Goal: Task Accomplishment & Management: Use online tool/utility

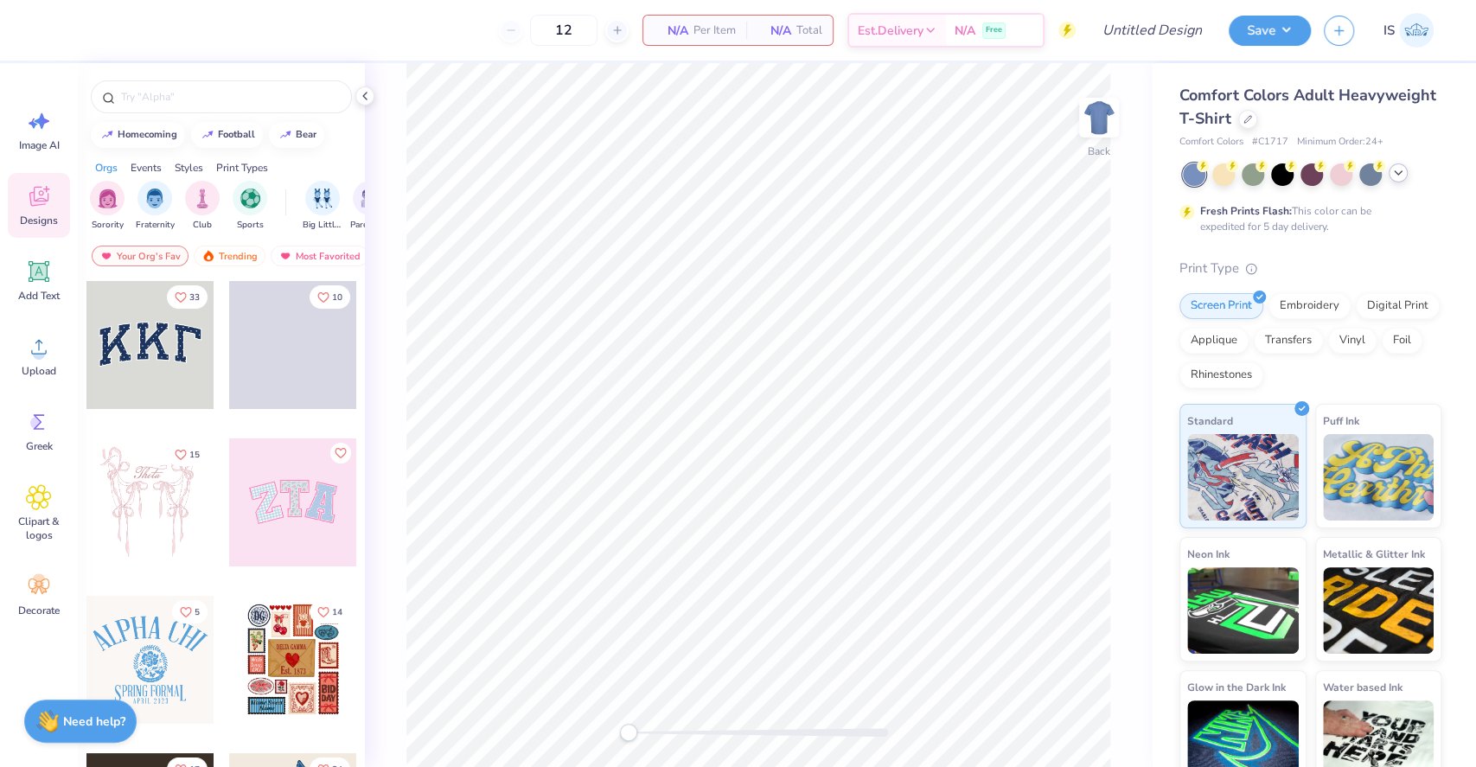
click at [1402, 176] on icon at bounding box center [1398, 173] width 14 height 14
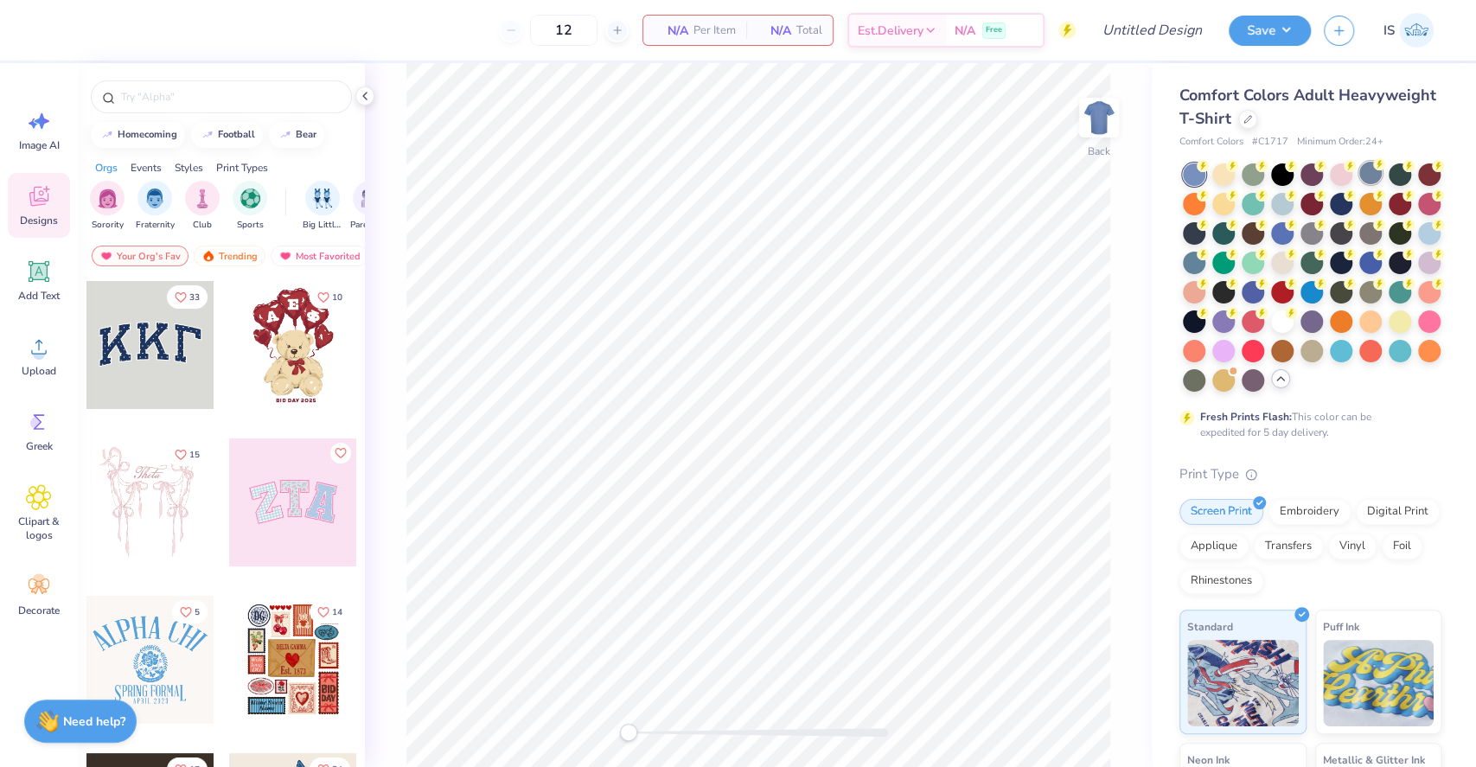
click at [1371, 187] on div at bounding box center [1312, 277] width 259 height 228
click at [1373, 176] on div at bounding box center [1370, 173] width 22 height 22
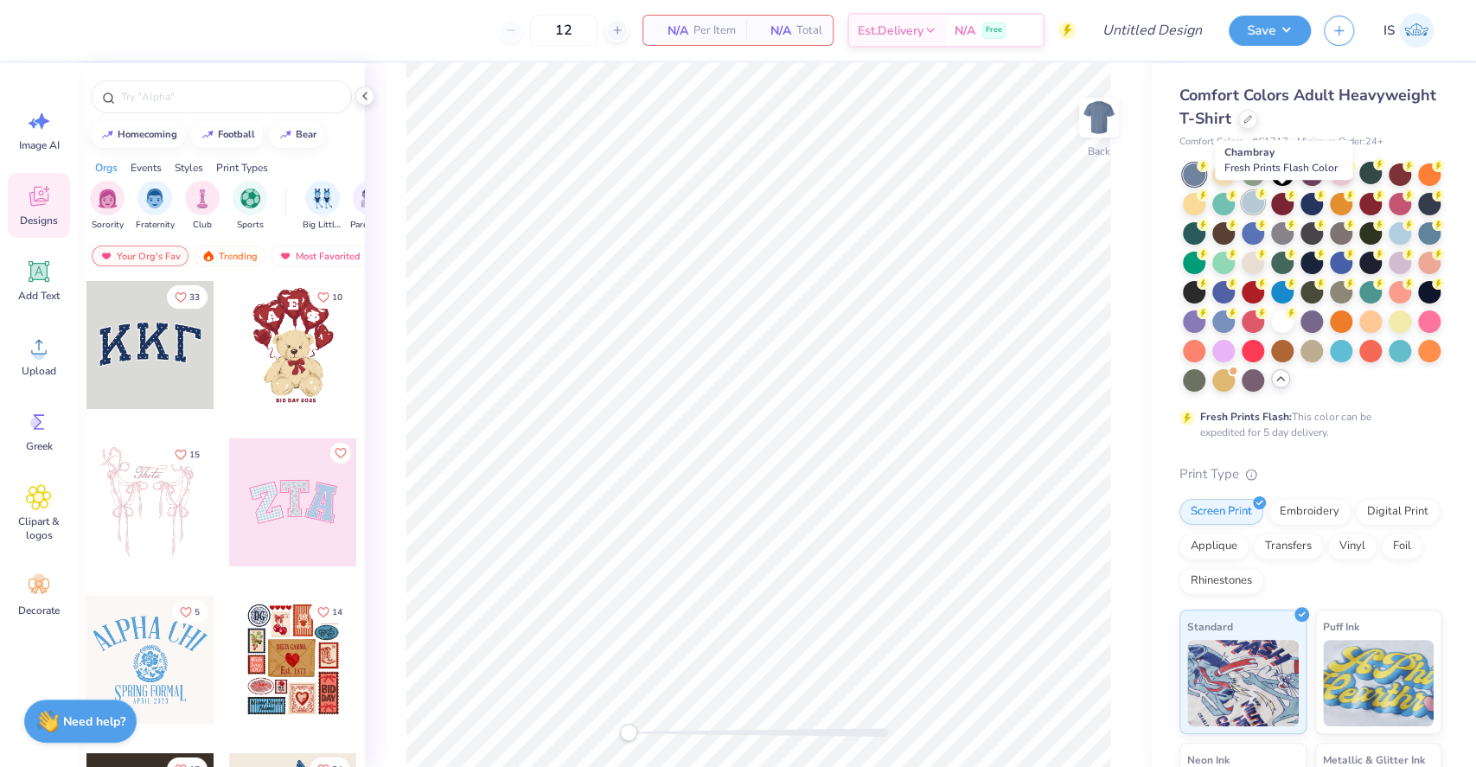
click at [1264, 204] on div at bounding box center [1253, 202] width 22 height 22
click at [1418, 214] on div at bounding box center [1429, 202] width 22 height 22
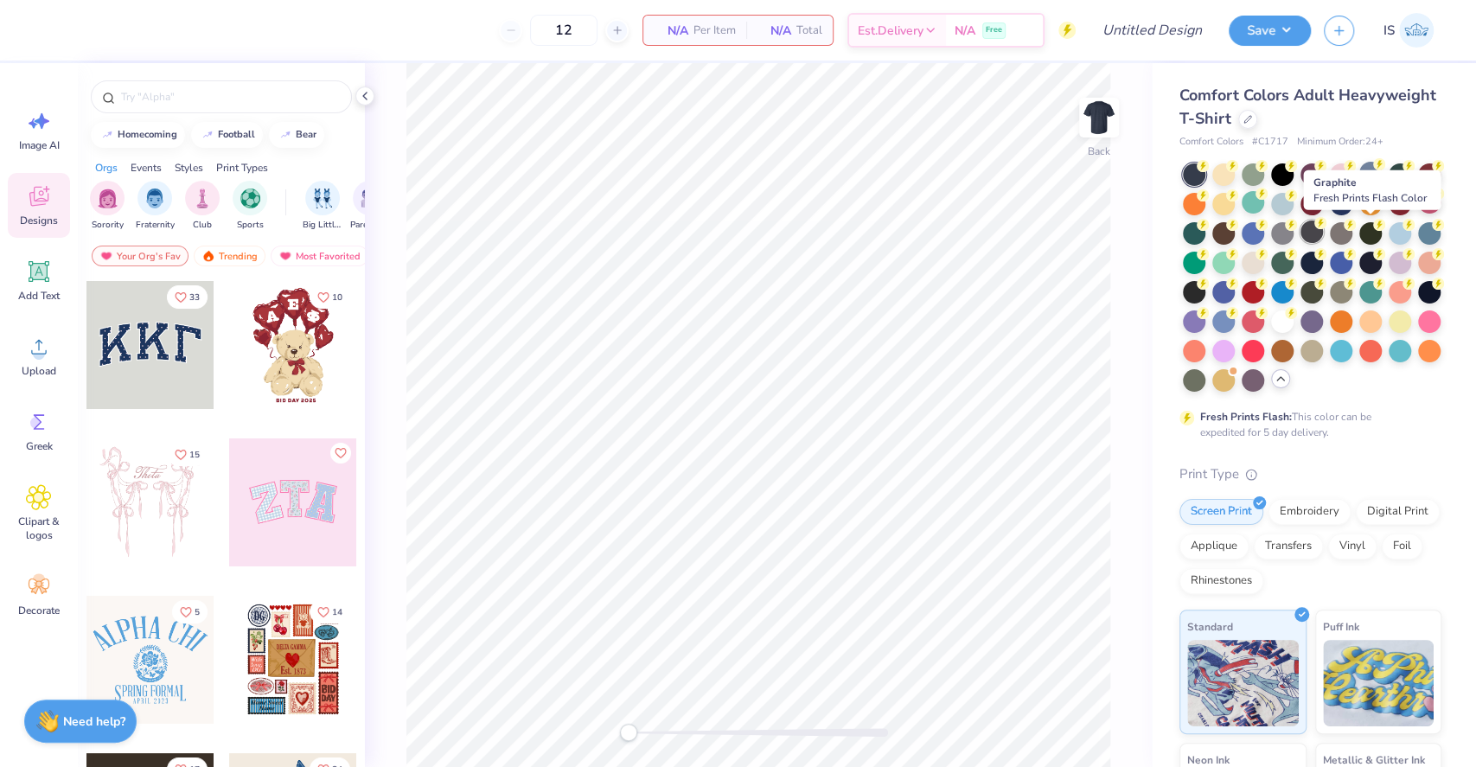
click at [1323, 225] on div at bounding box center [1311, 231] width 22 height 22
click at [1230, 176] on div at bounding box center [1223, 173] width 22 height 22
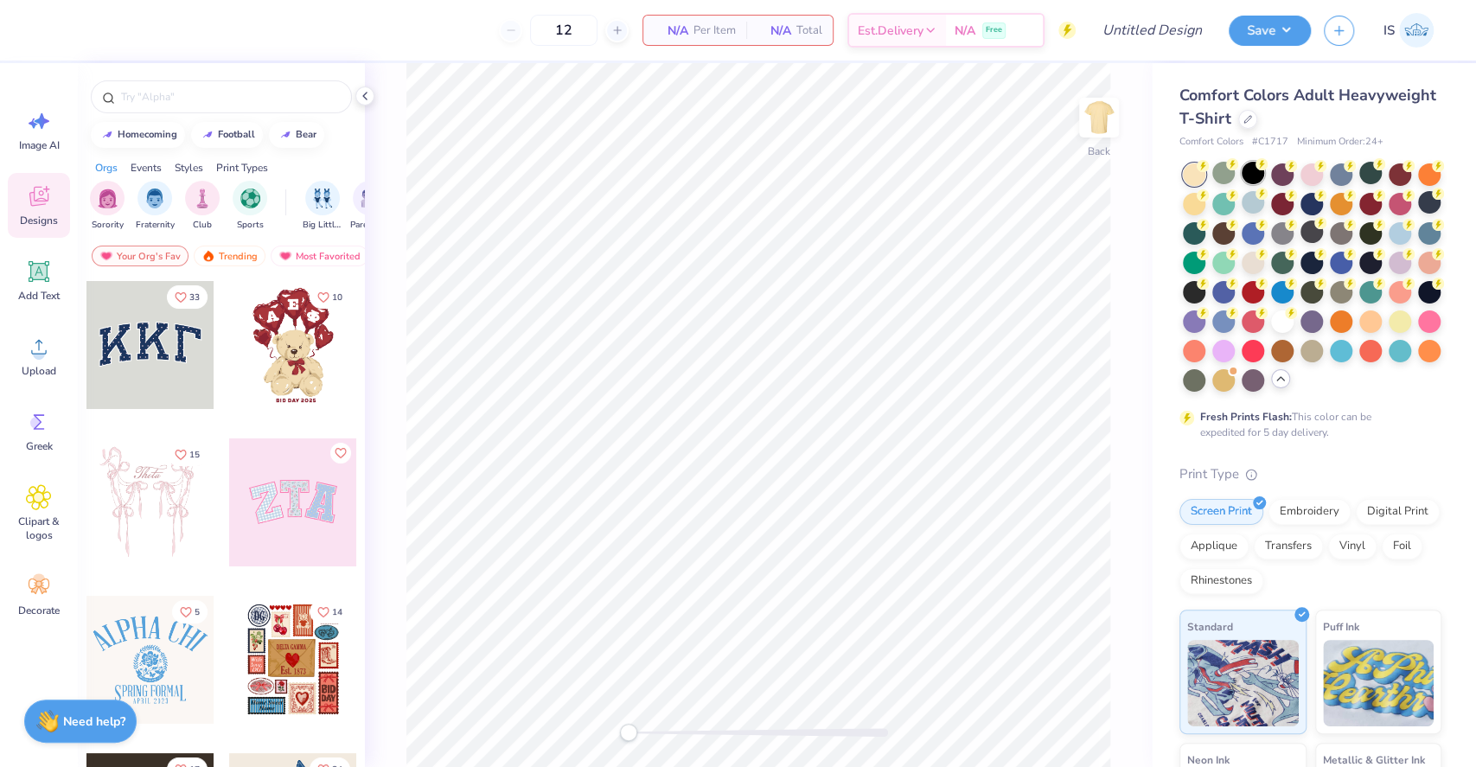
click at [1264, 173] on div at bounding box center [1253, 173] width 22 height 22
click at [1271, 331] on div at bounding box center [1282, 320] width 22 height 22
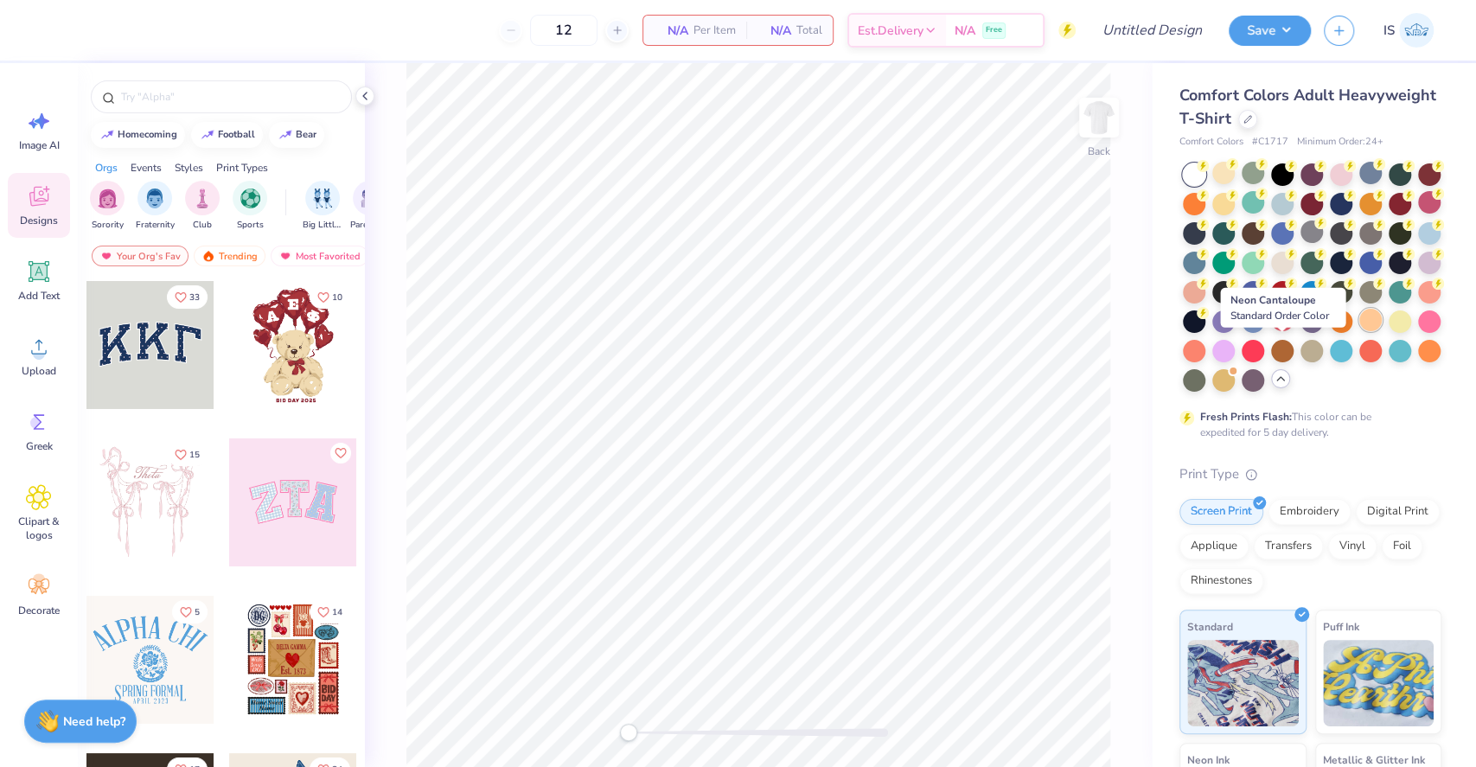
click at [1359, 331] on div at bounding box center [1370, 320] width 22 height 22
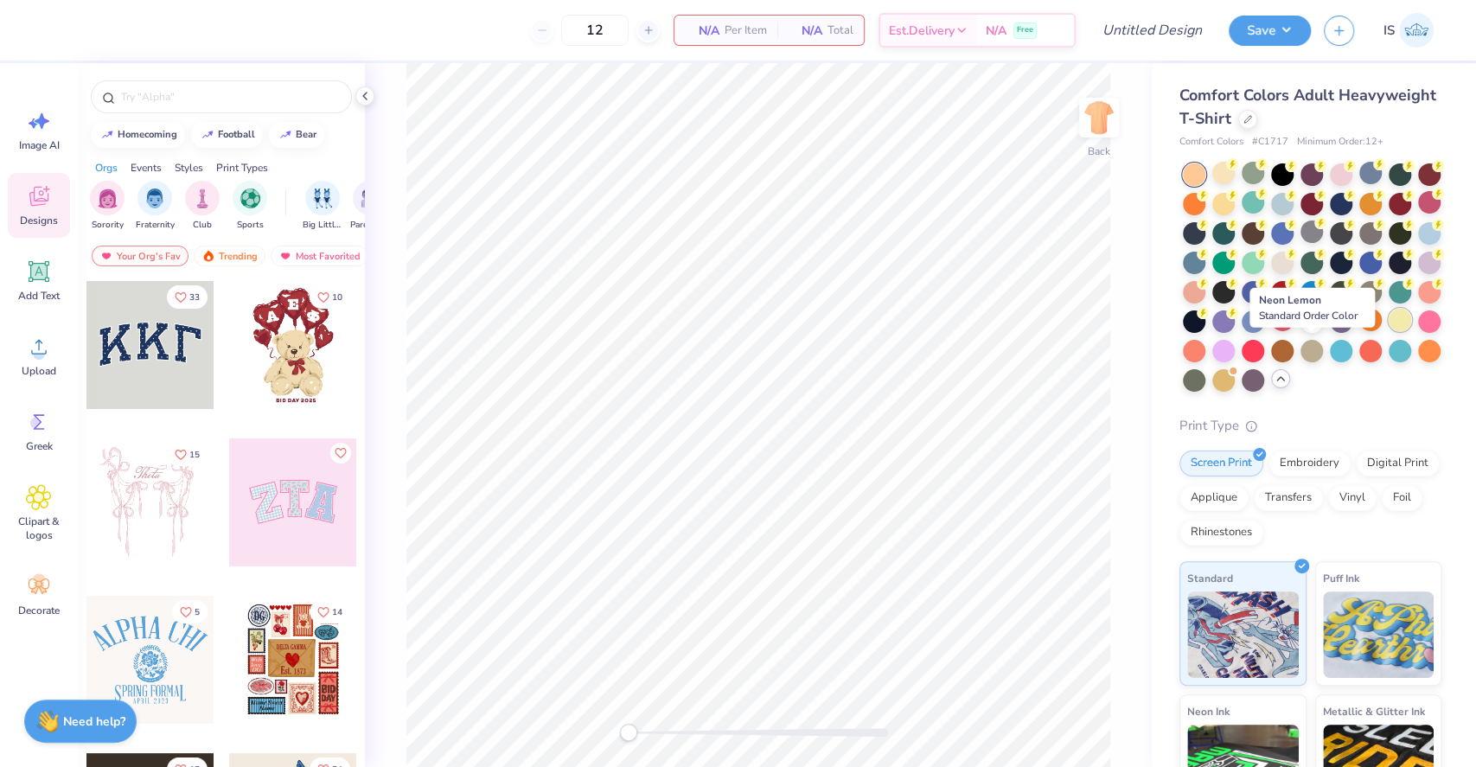
click at [1389, 331] on div at bounding box center [1400, 320] width 22 height 22
click at [1418, 331] on div at bounding box center [1429, 320] width 22 height 22
click at [1235, 355] on div at bounding box center [1223, 349] width 22 height 22
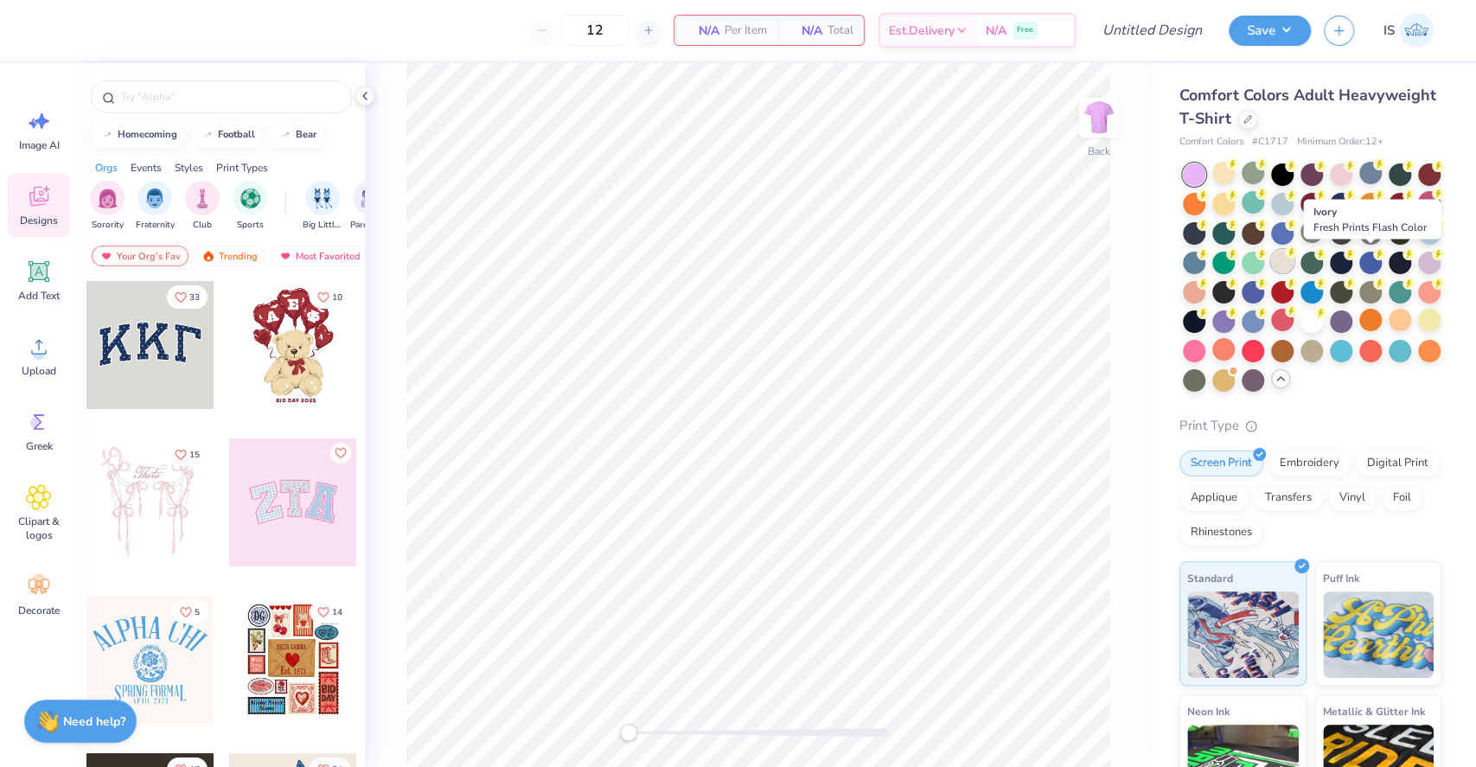
click at [1294, 265] on div at bounding box center [1282, 261] width 22 height 22
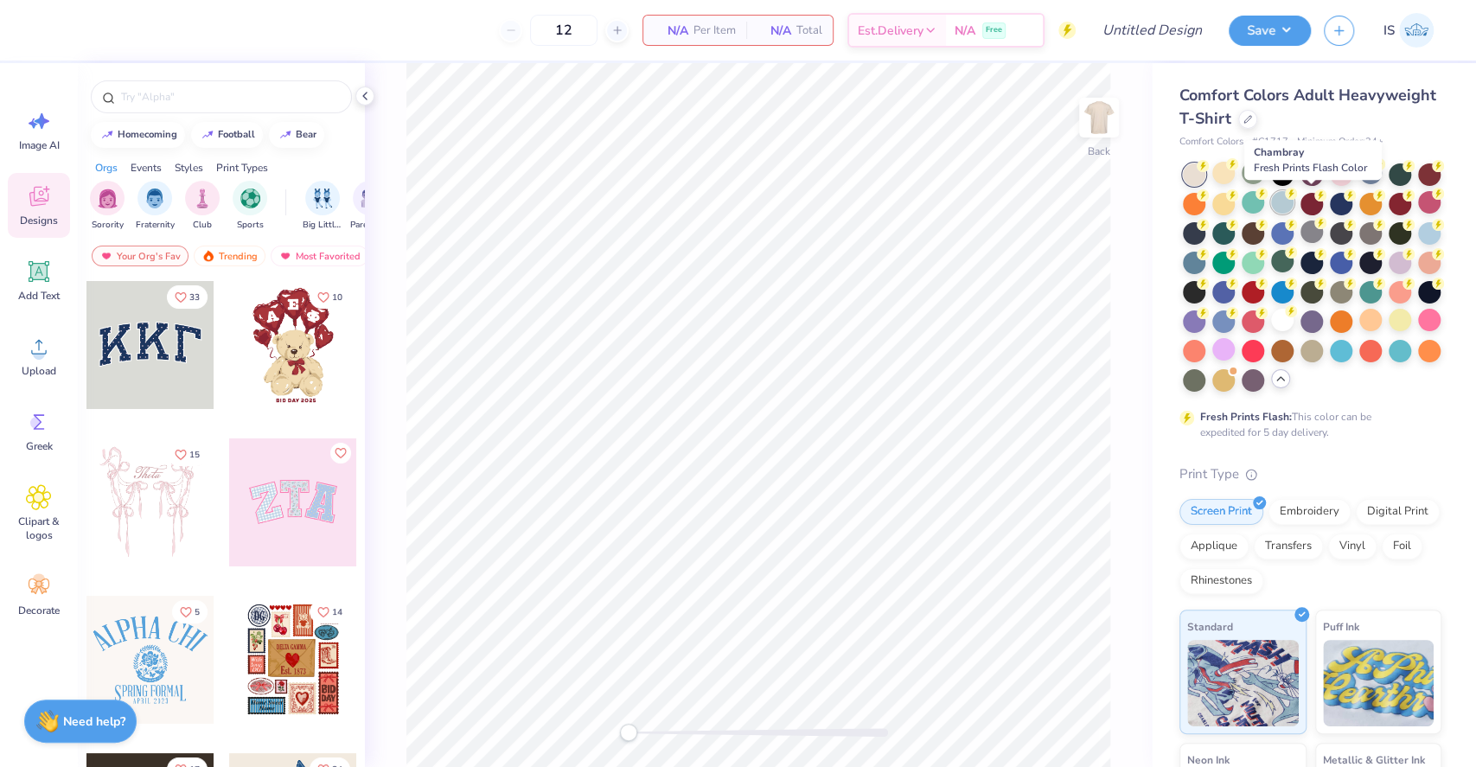
click at [1294, 204] on div at bounding box center [1282, 202] width 22 height 22
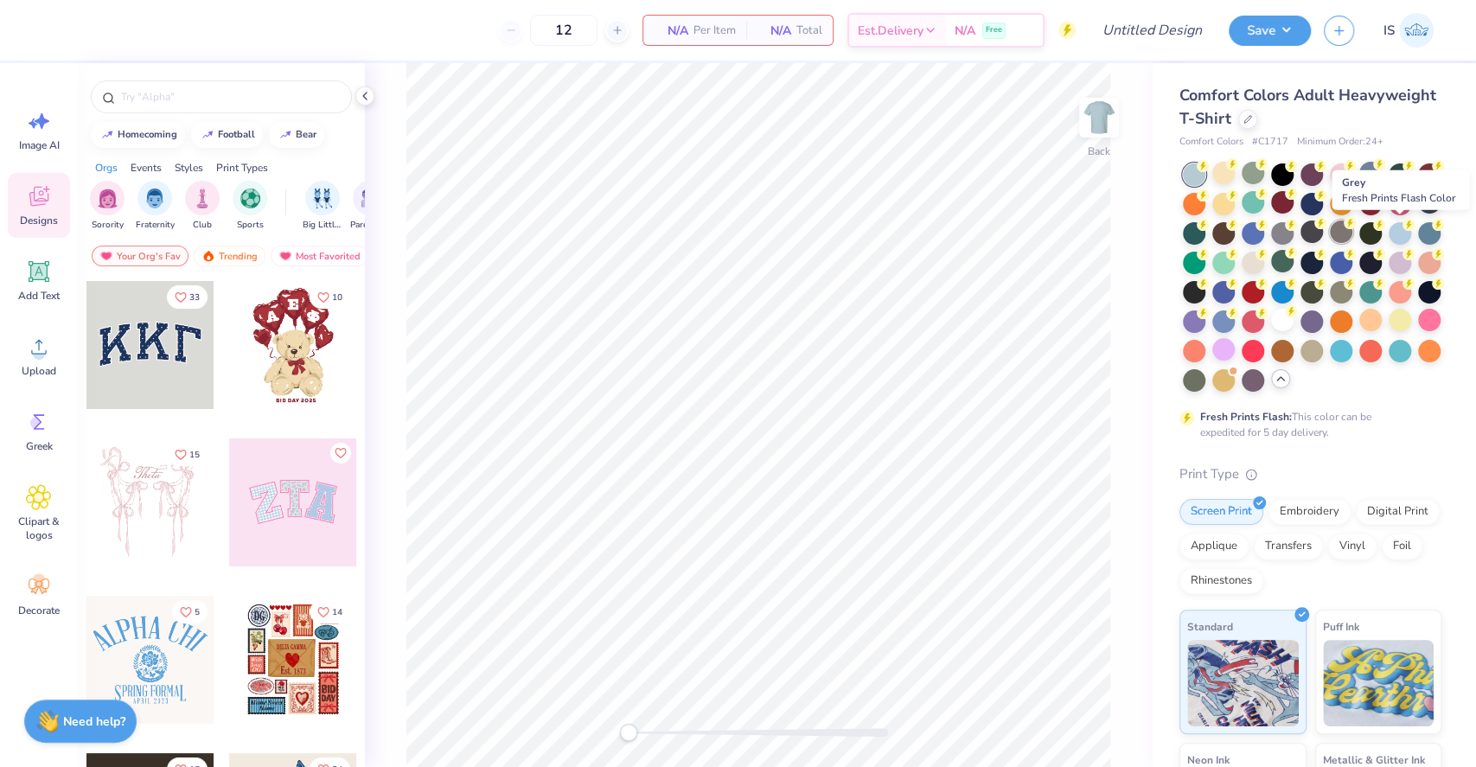
click at [1352, 236] on div at bounding box center [1341, 231] width 22 height 22
click at [1323, 229] on div at bounding box center [1311, 231] width 22 height 22
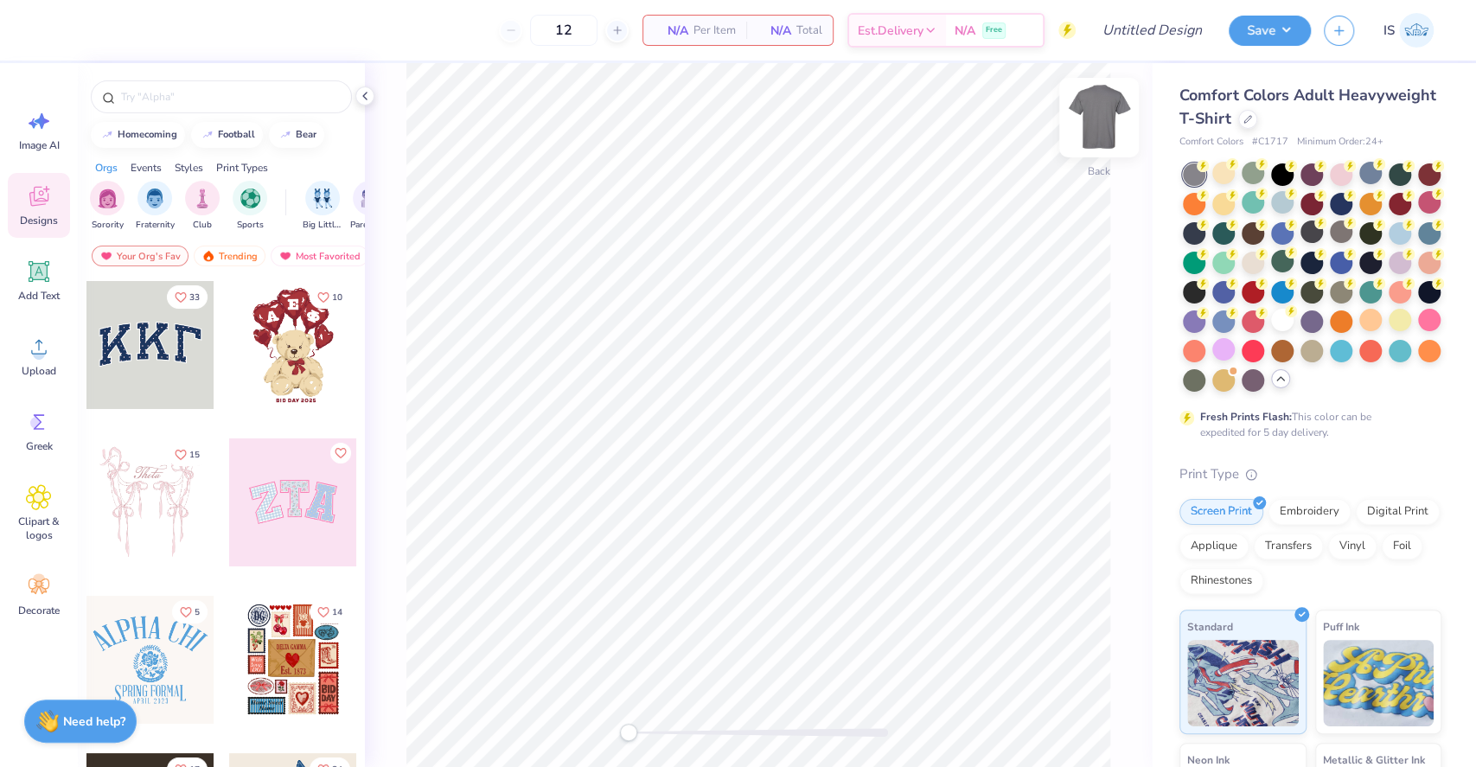
click at [1082, 145] on div "Back" at bounding box center [1099, 128] width 40 height 61
click at [1096, 146] on img at bounding box center [1098, 117] width 69 height 69
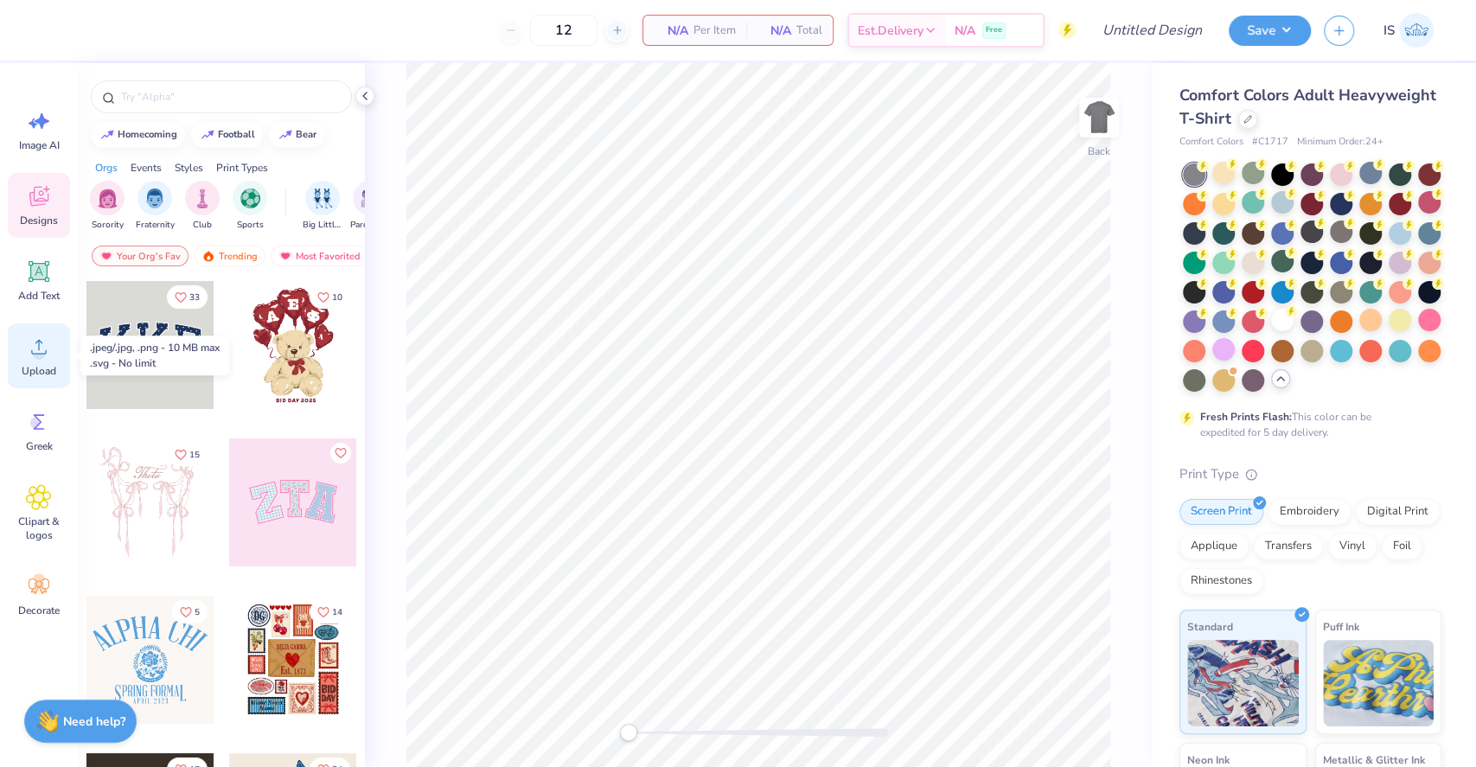
click at [38, 360] on div "Upload" at bounding box center [39, 355] width 62 height 65
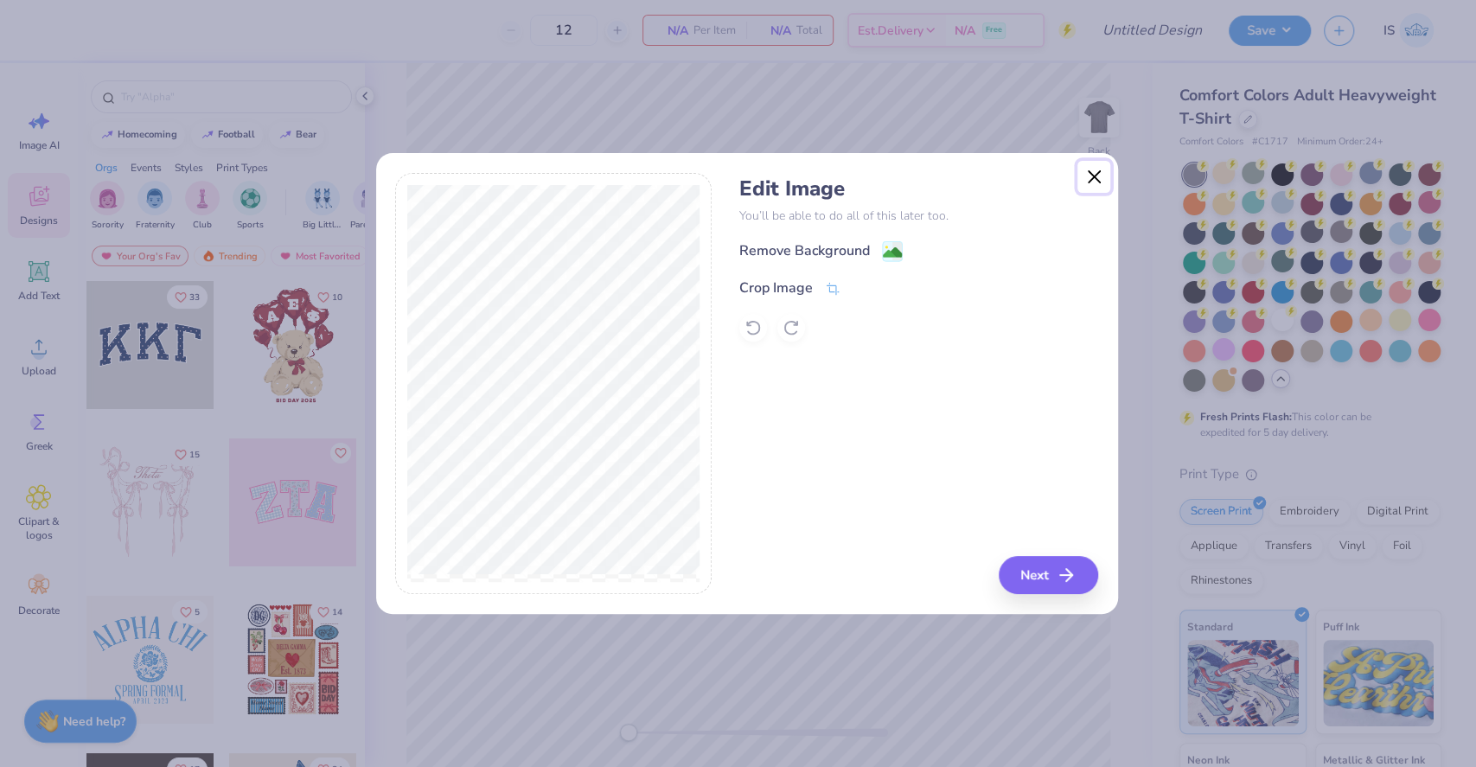
click at [1086, 183] on button "Close" at bounding box center [1093, 177] width 33 height 33
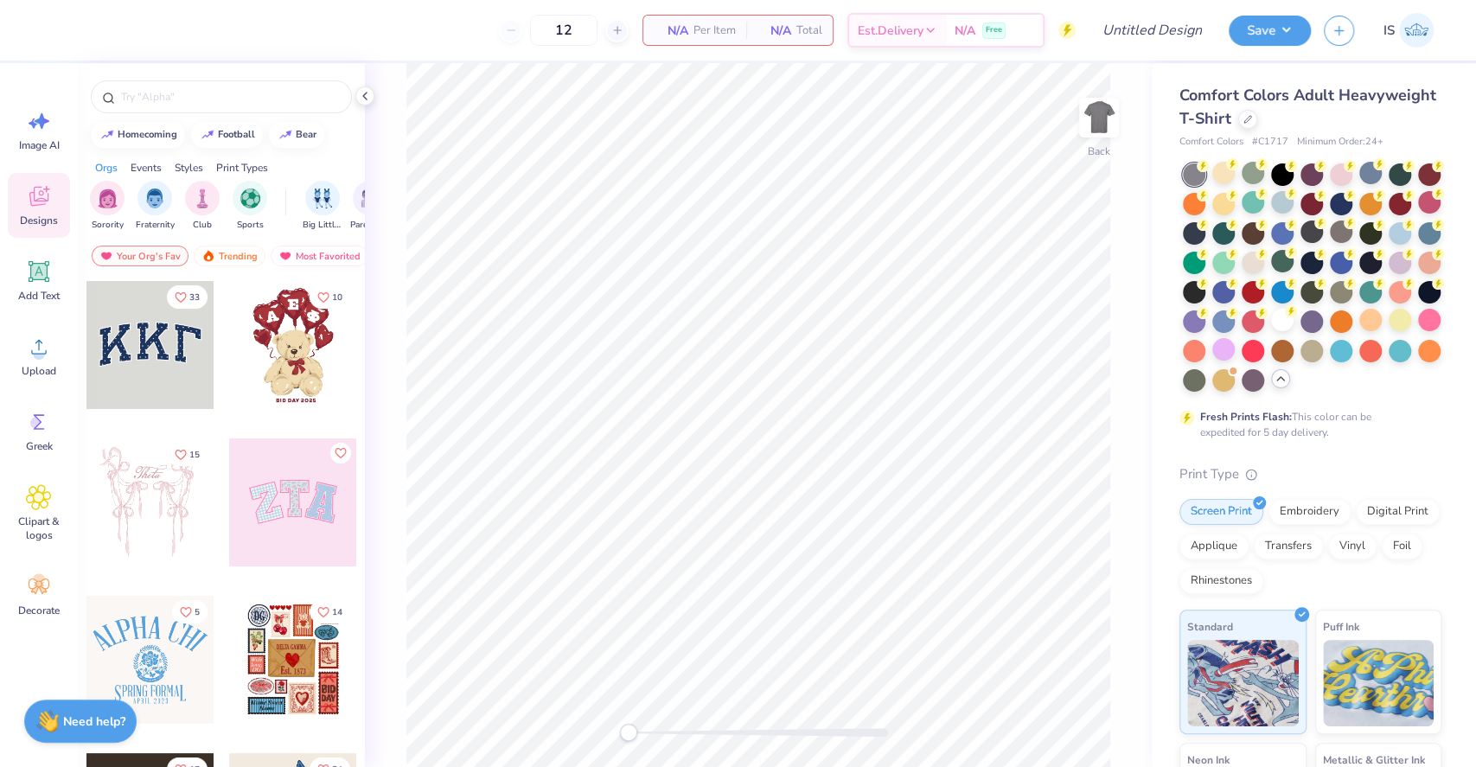
click at [0, 359] on div "Image AI Designs Add Text Upload Greek Clipart & logos Decorate" at bounding box center [39, 415] width 78 height 704
click at [18, 359] on div "Upload" at bounding box center [39, 355] width 62 height 65
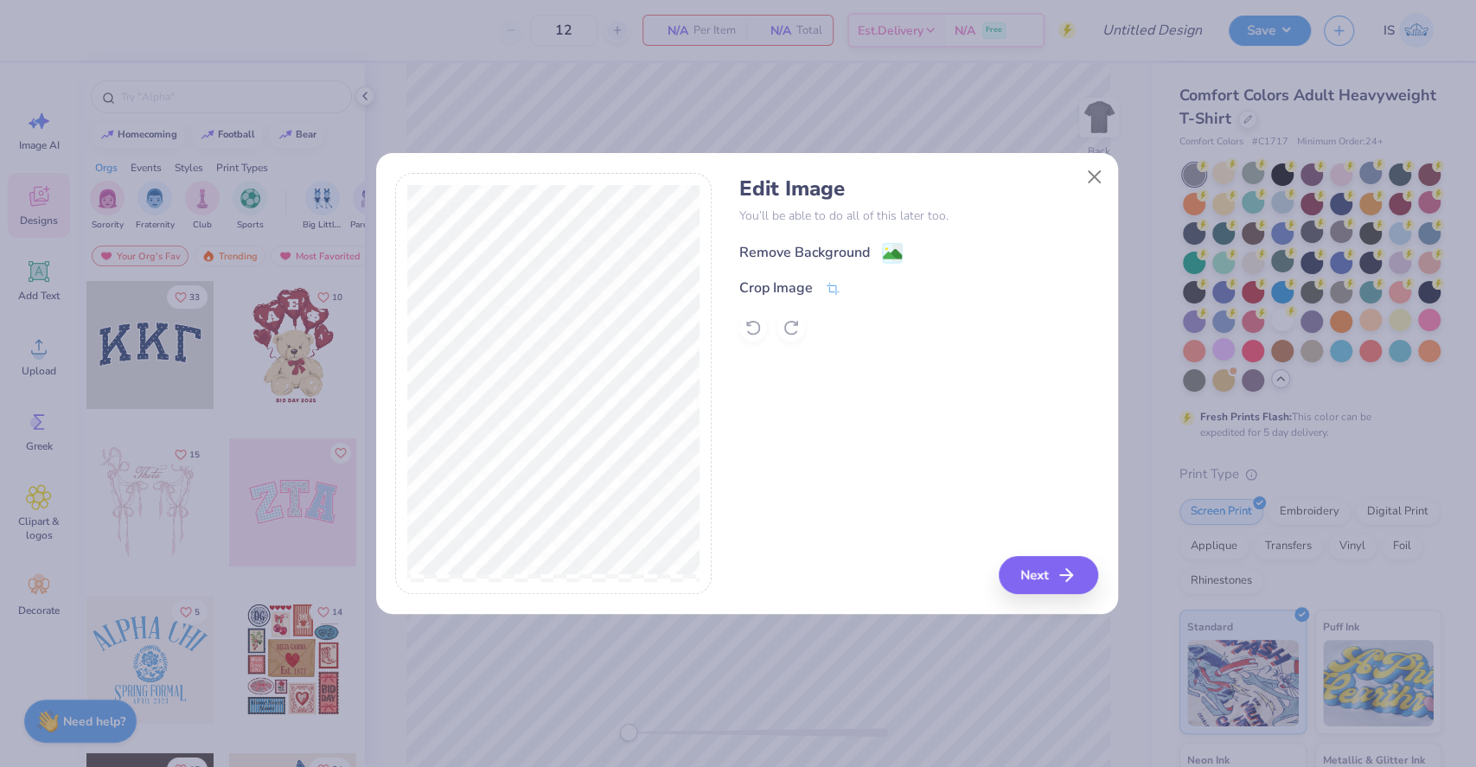
click at [818, 257] on div "Remove Background" at bounding box center [804, 252] width 131 height 21
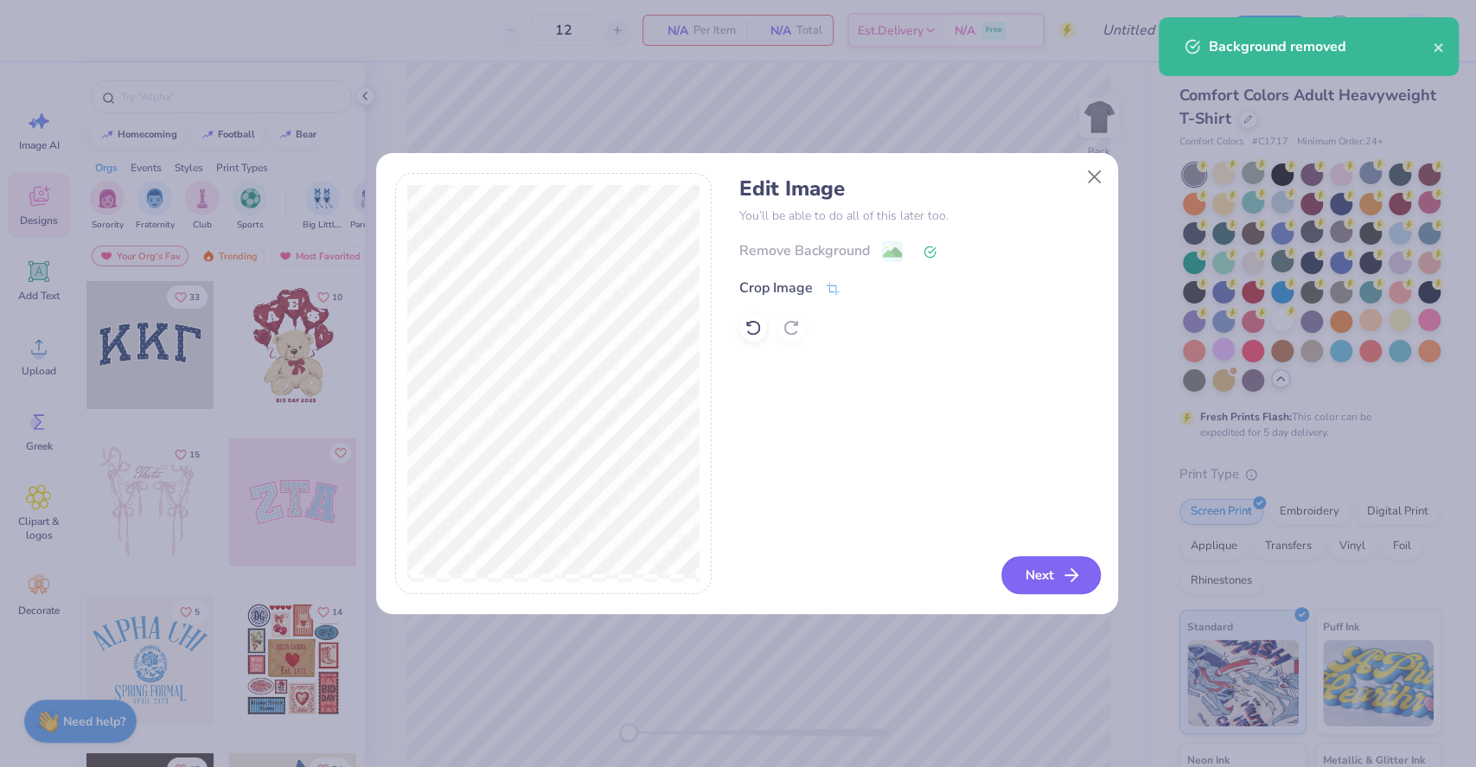
click at [1009, 572] on button "Next" at bounding box center [1050, 575] width 99 height 38
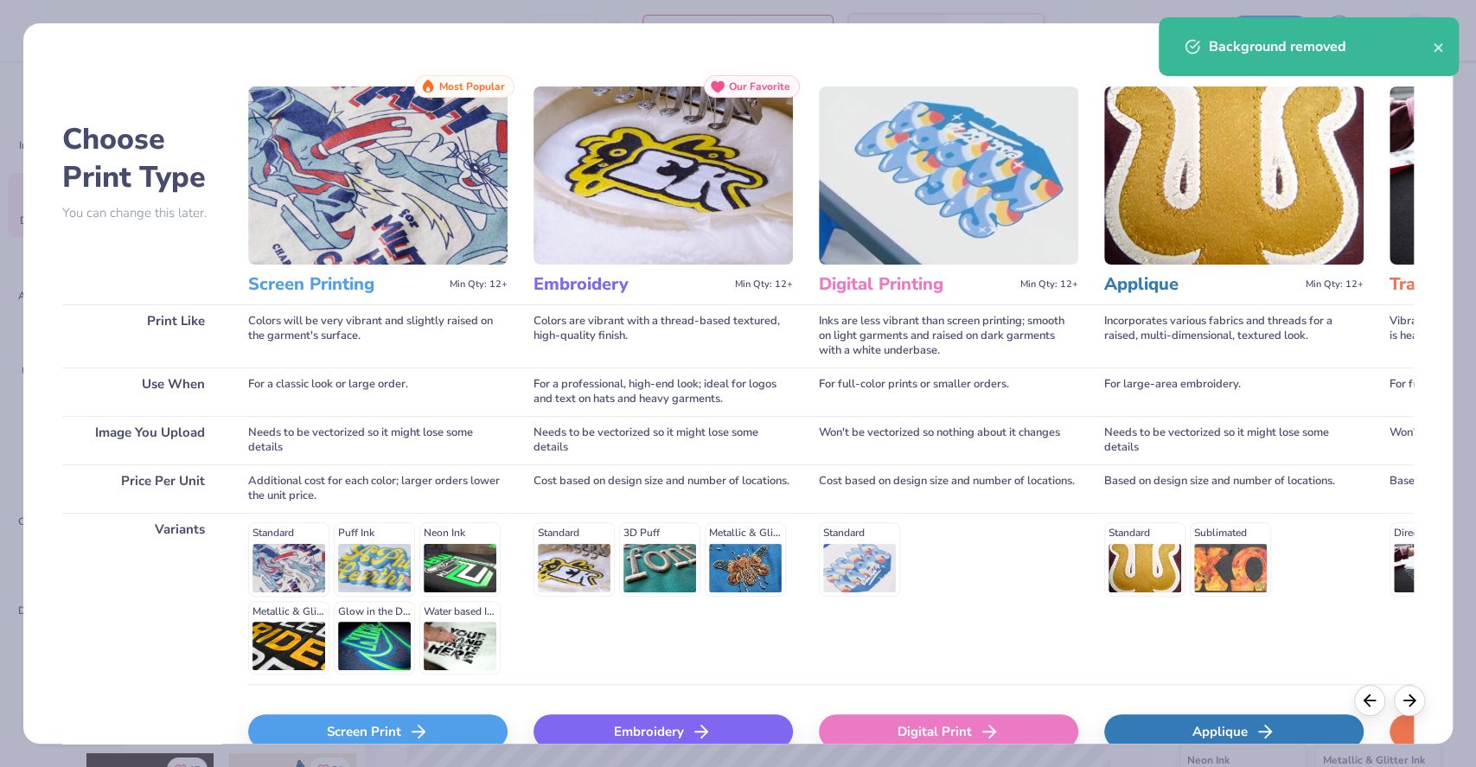
scroll to position [94, 0]
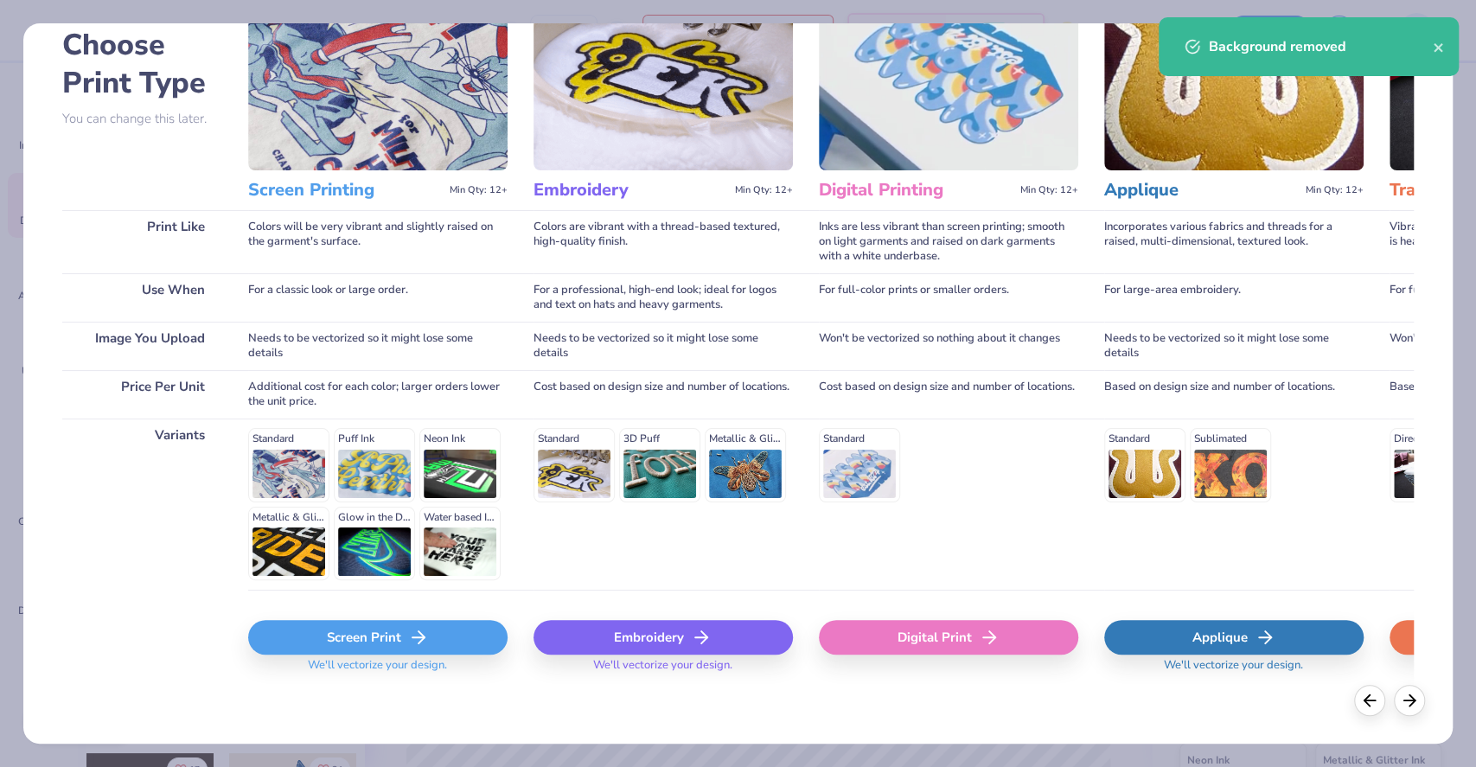
click at [445, 624] on div "Screen Print" at bounding box center [377, 637] width 259 height 35
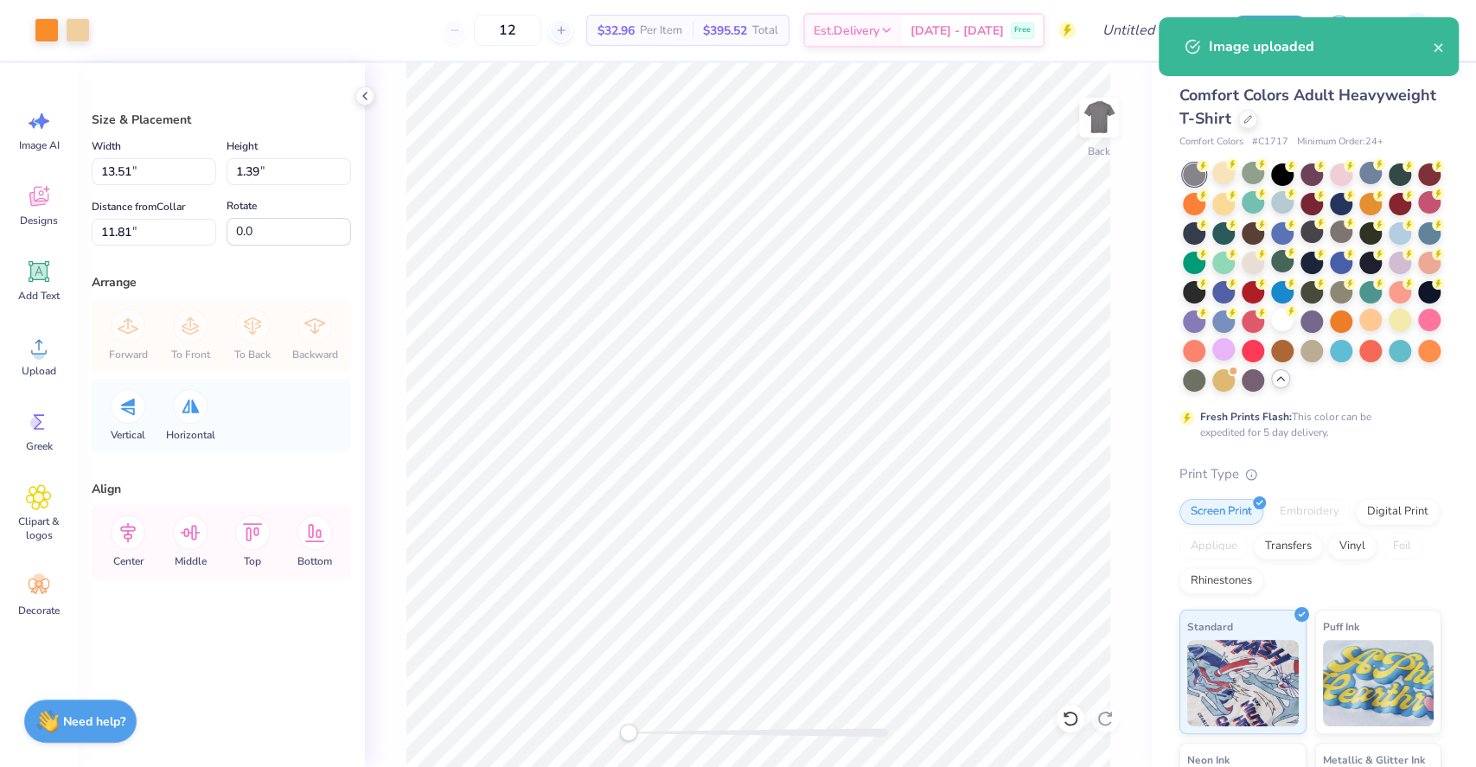
click at [59, 36] on div at bounding box center [47, 30] width 24 height 24
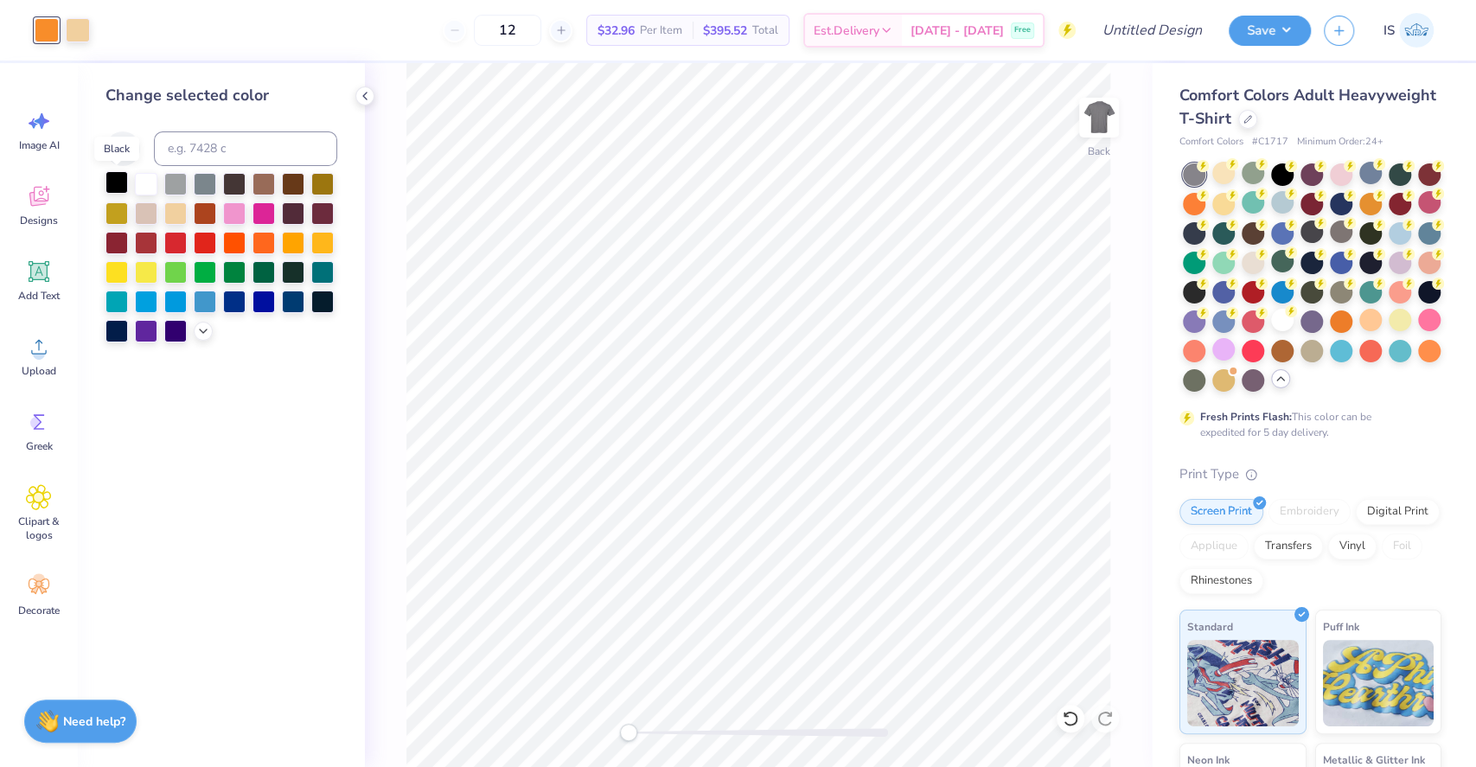
click at [122, 183] on div at bounding box center [116, 182] width 22 height 22
click at [85, 35] on div at bounding box center [78, 28] width 24 height 24
click at [145, 179] on div at bounding box center [146, 182] width 22 height 22
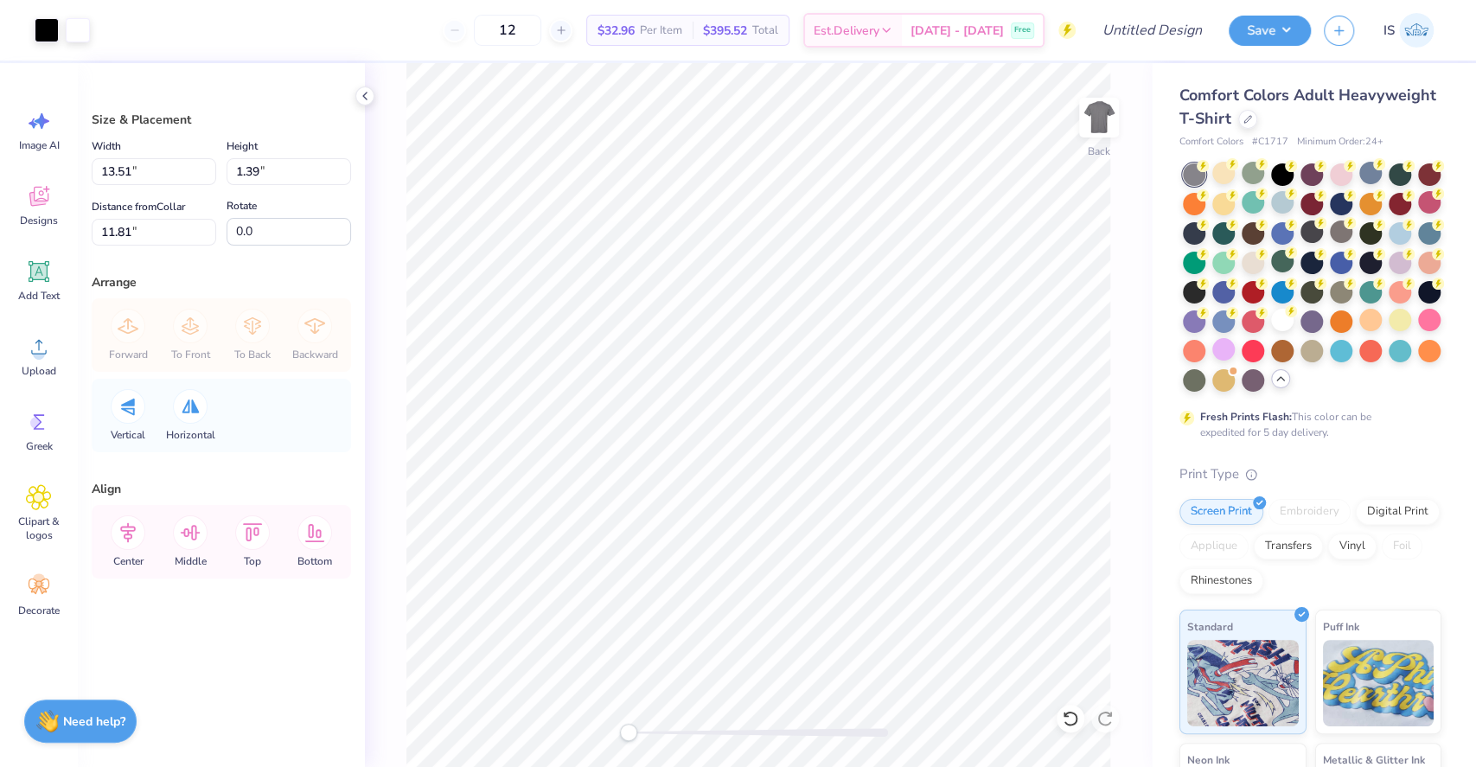
type input "10.82"
type input "1.11"
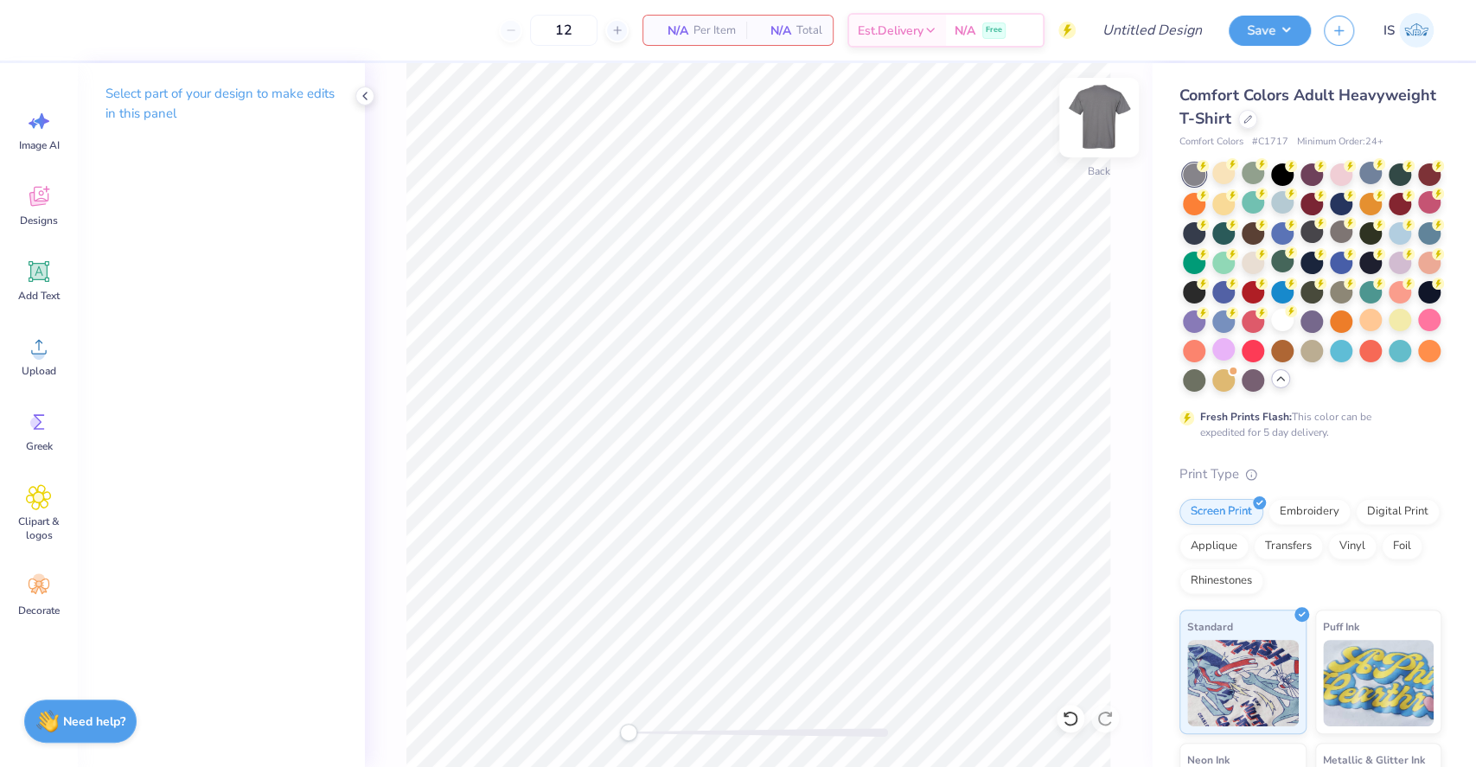
click at [1098, 109] on img at bounding box center [1098, 117] width 69 height 69
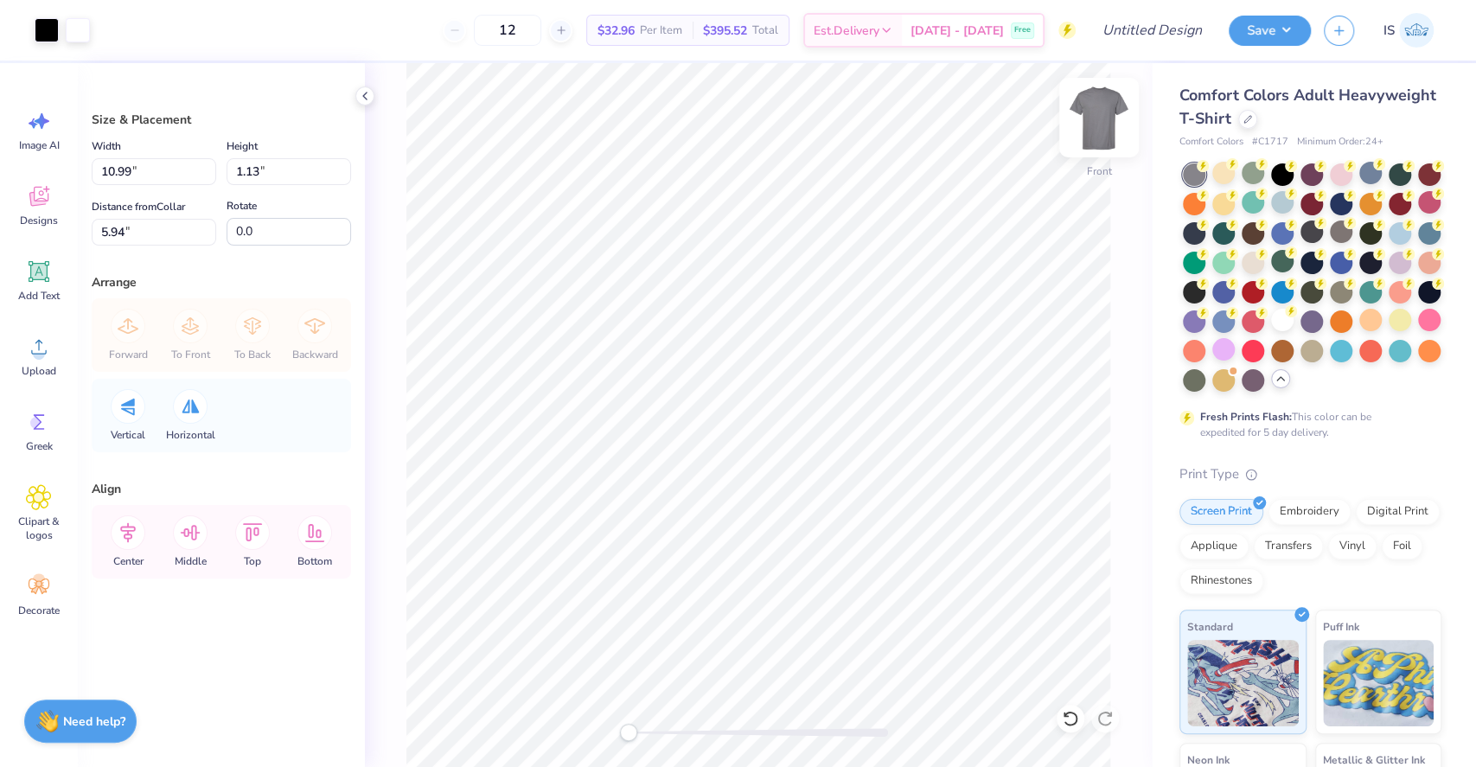
type input "12.09"
type input "1.24"
type input "3.21"
type input "10.99"
type input "1.13"
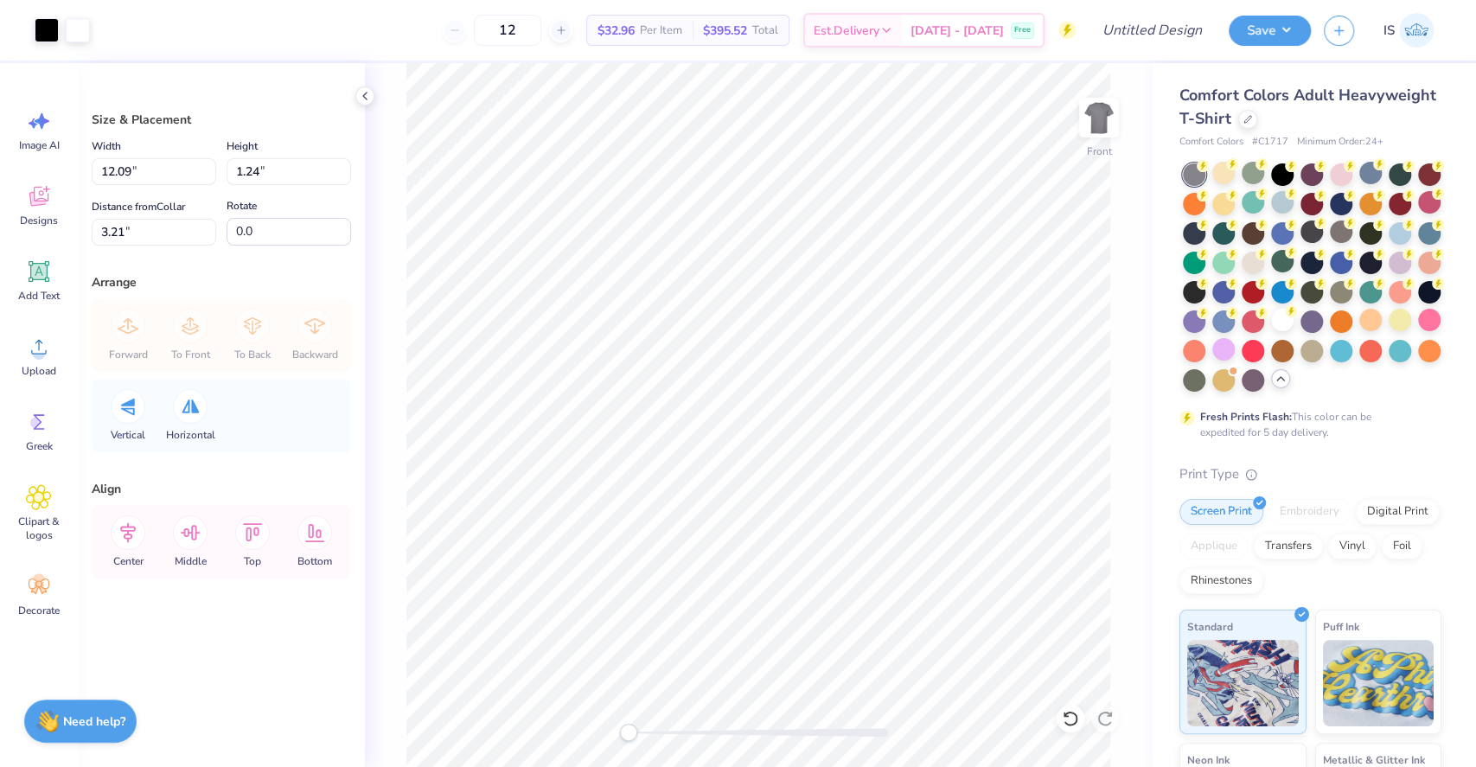
type input "5.94"
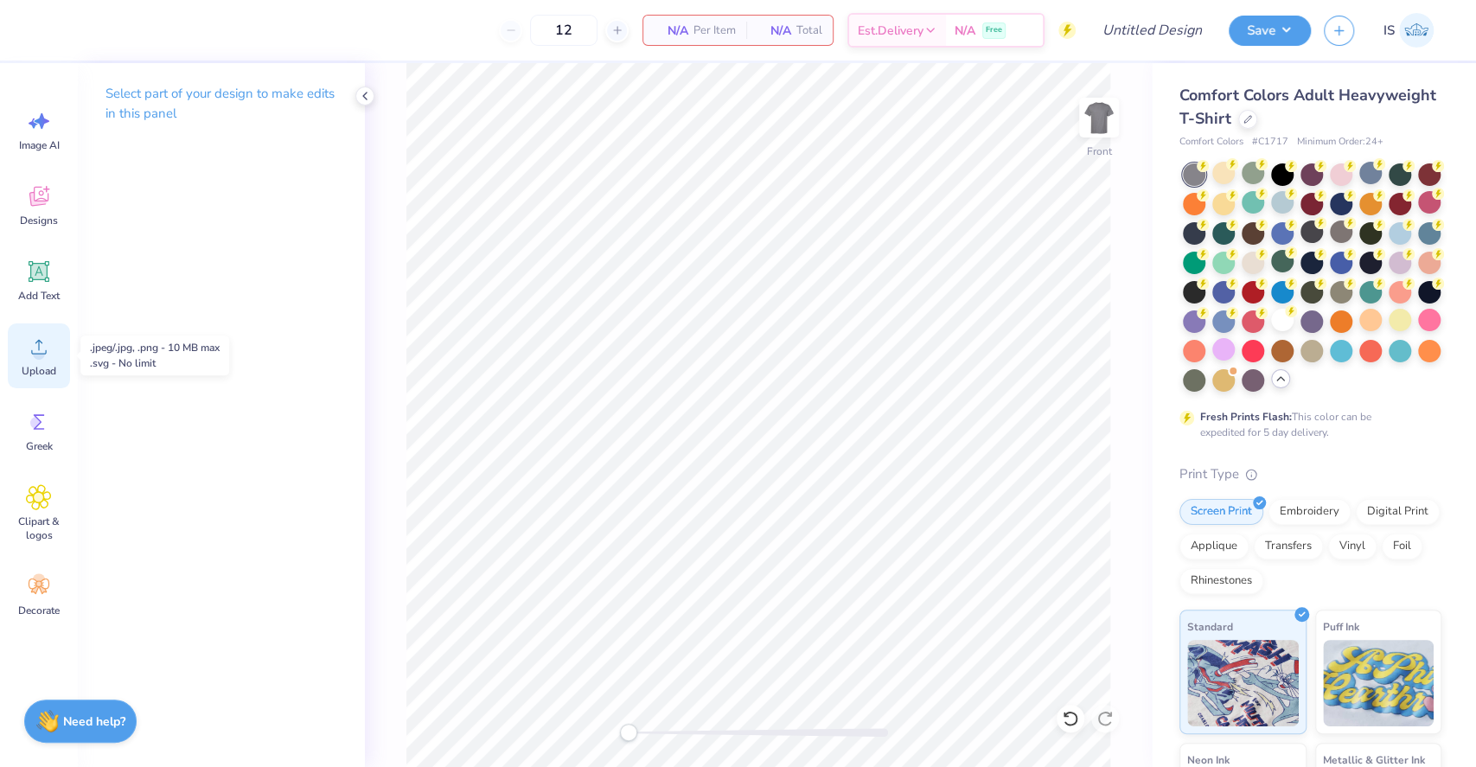
click at [50, 365] on span "Upload" at bounding box center [39, 371] width 35 height 14
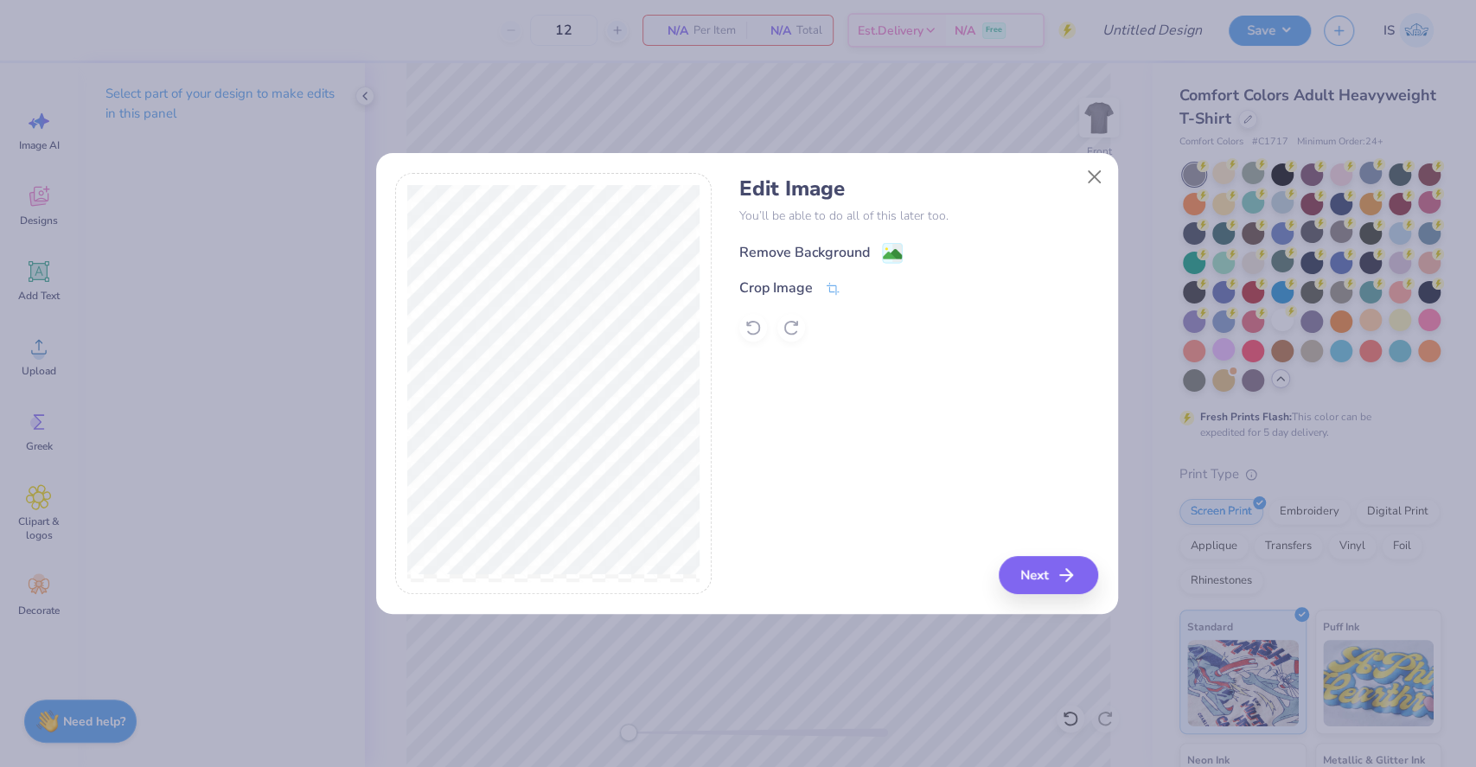
click at [873, 249] on div "Remove Background" at bounding box center [820, 253] width 163 height 22
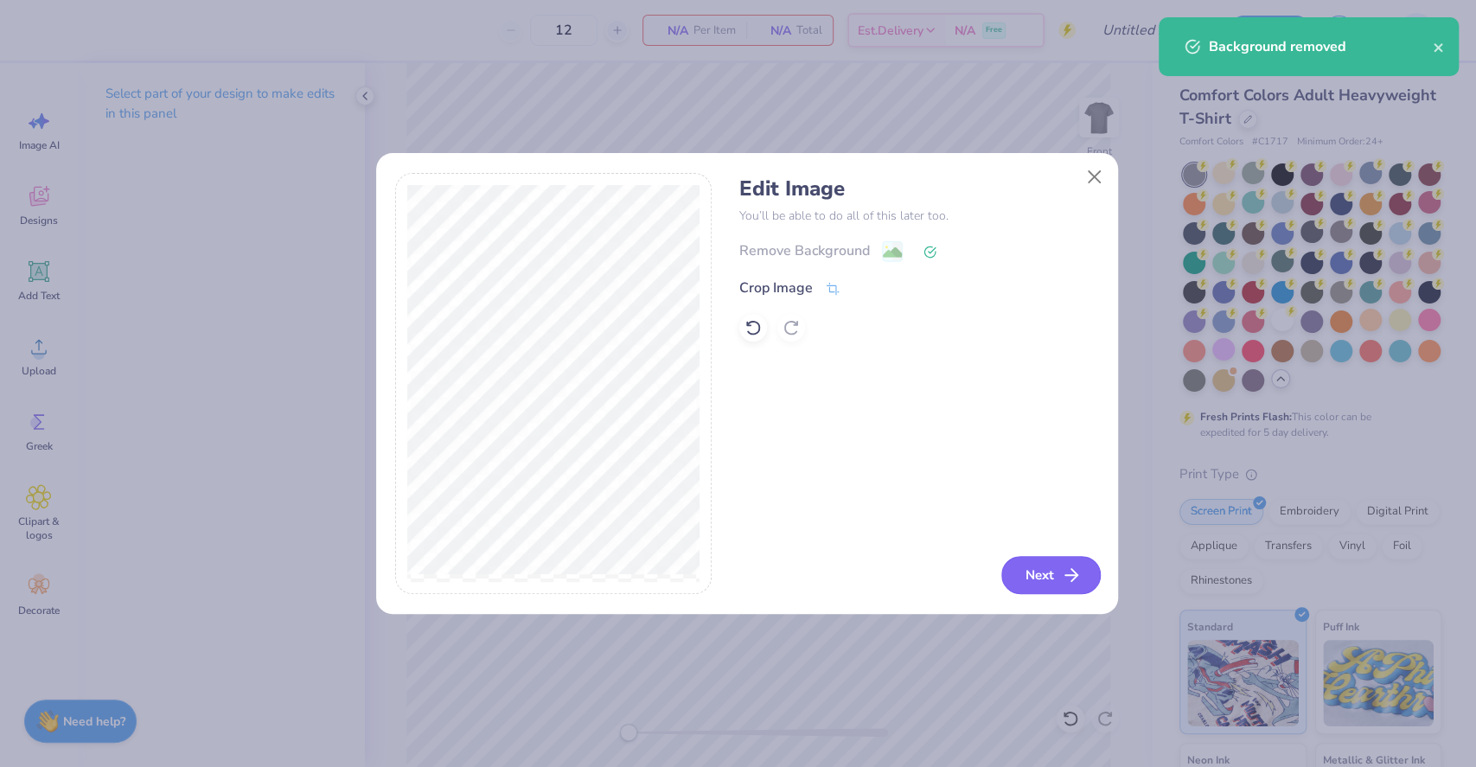
click at [1070, 574] on icon "button" at bounding box center [1071, 575] width 21 height 21
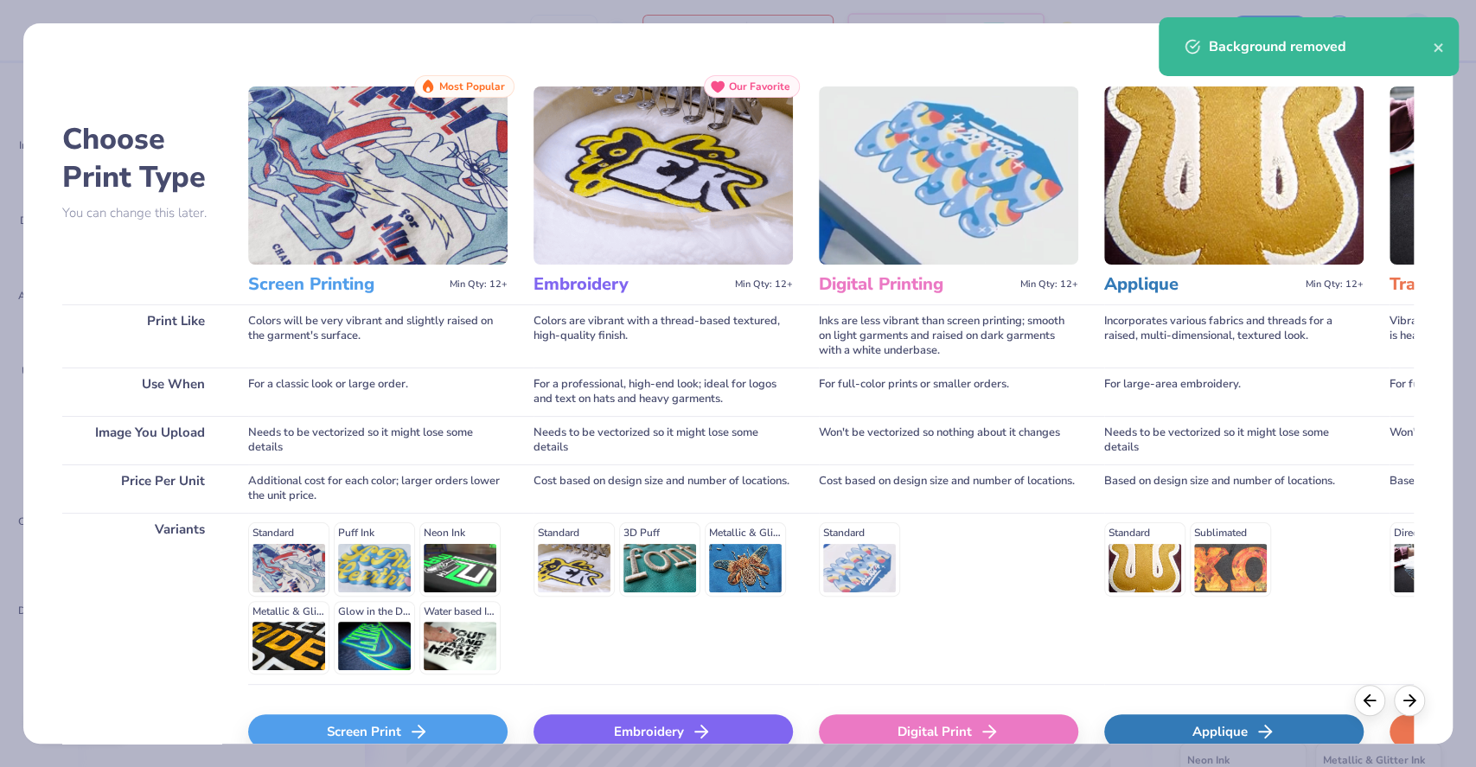
click at [422, 723] on icon at bounding box center [418, 731] width 21 height 21
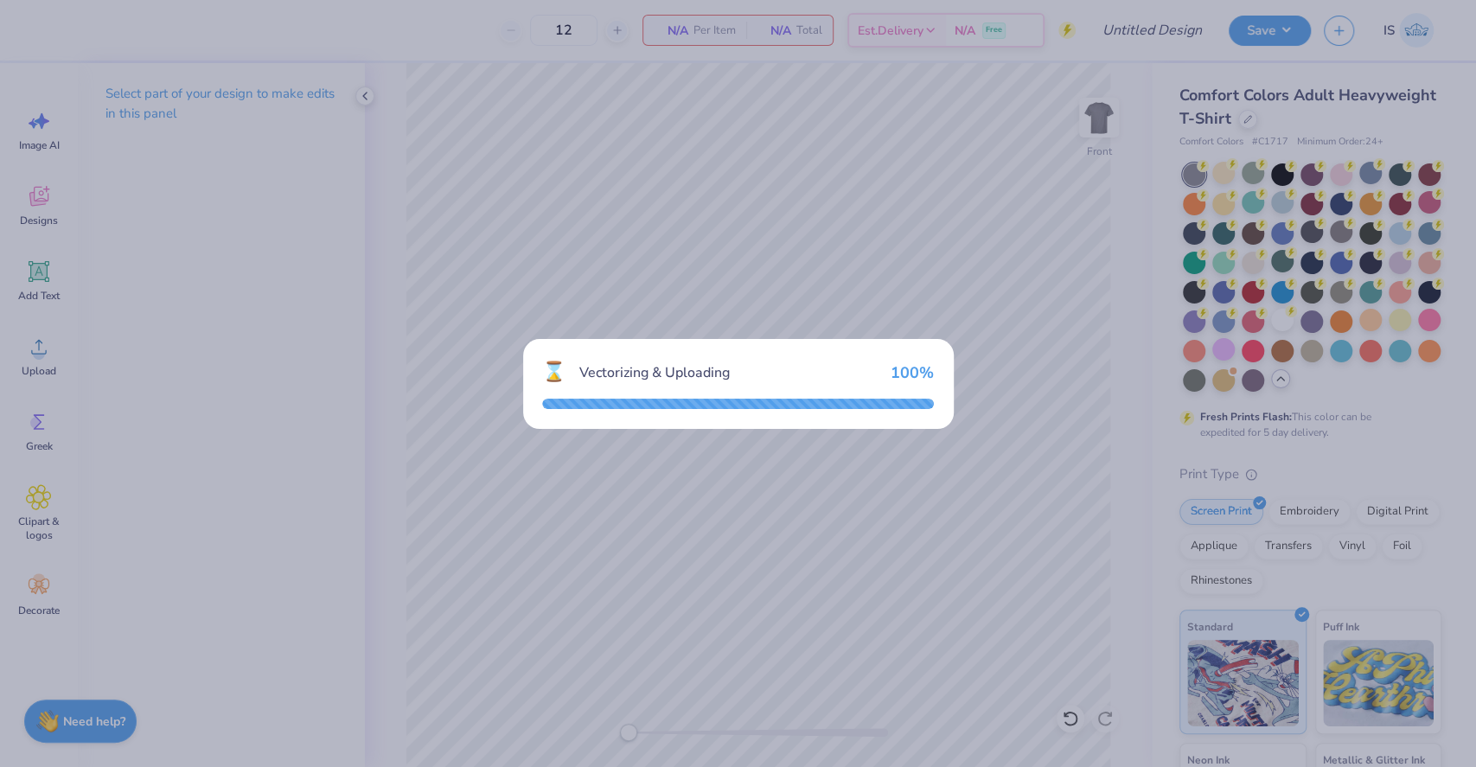
drag, startPoint x: 740, startPoint y: 577, endPoint x: 927, endPoint y: 411, distance: 249.9
click at [927, 411] on div "⌛ Vectorizing & Uploading 100 %" at bounding box center [738, 383] width 1476 height 767
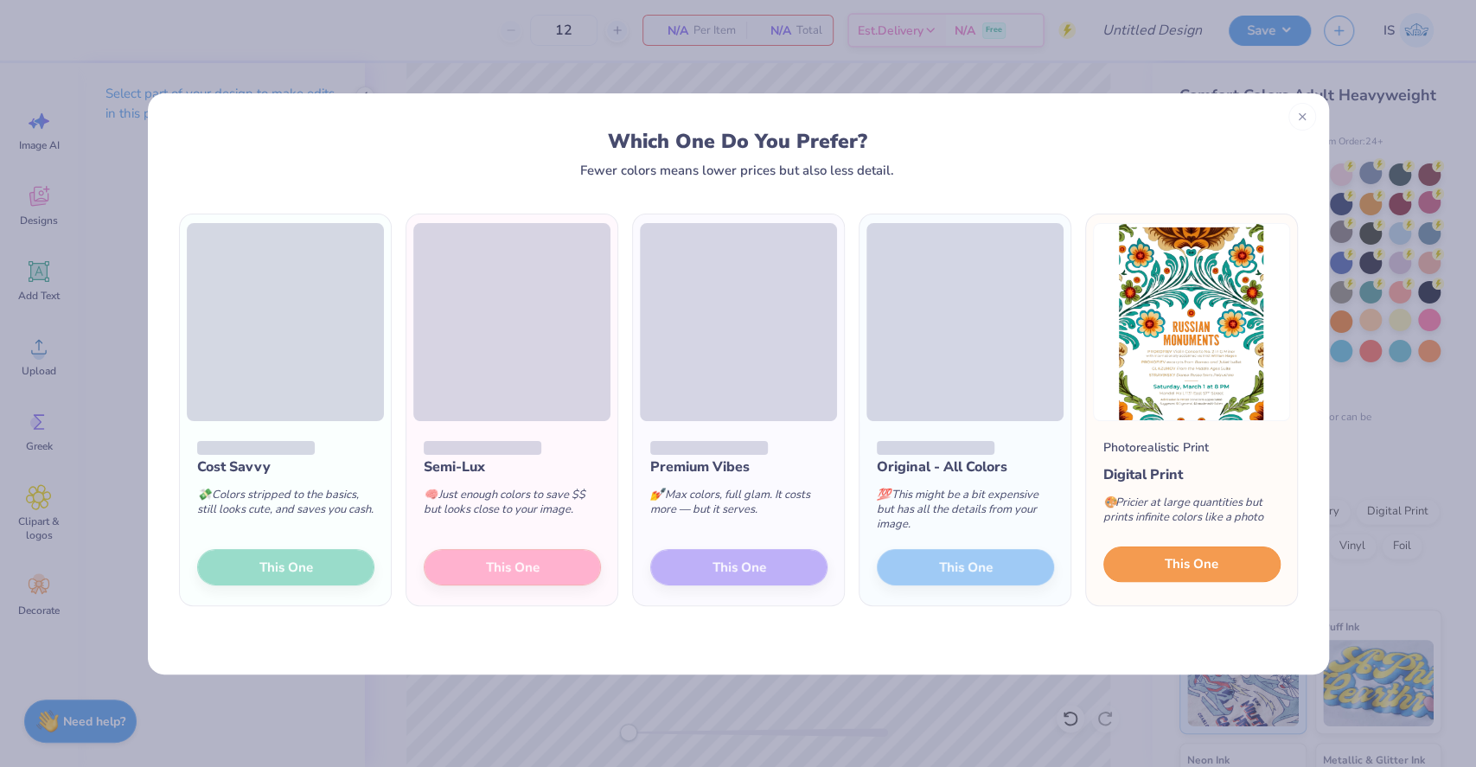
click at [1197, 571] on span "This One" at bounding box center [1192, 564] width 54 height 20
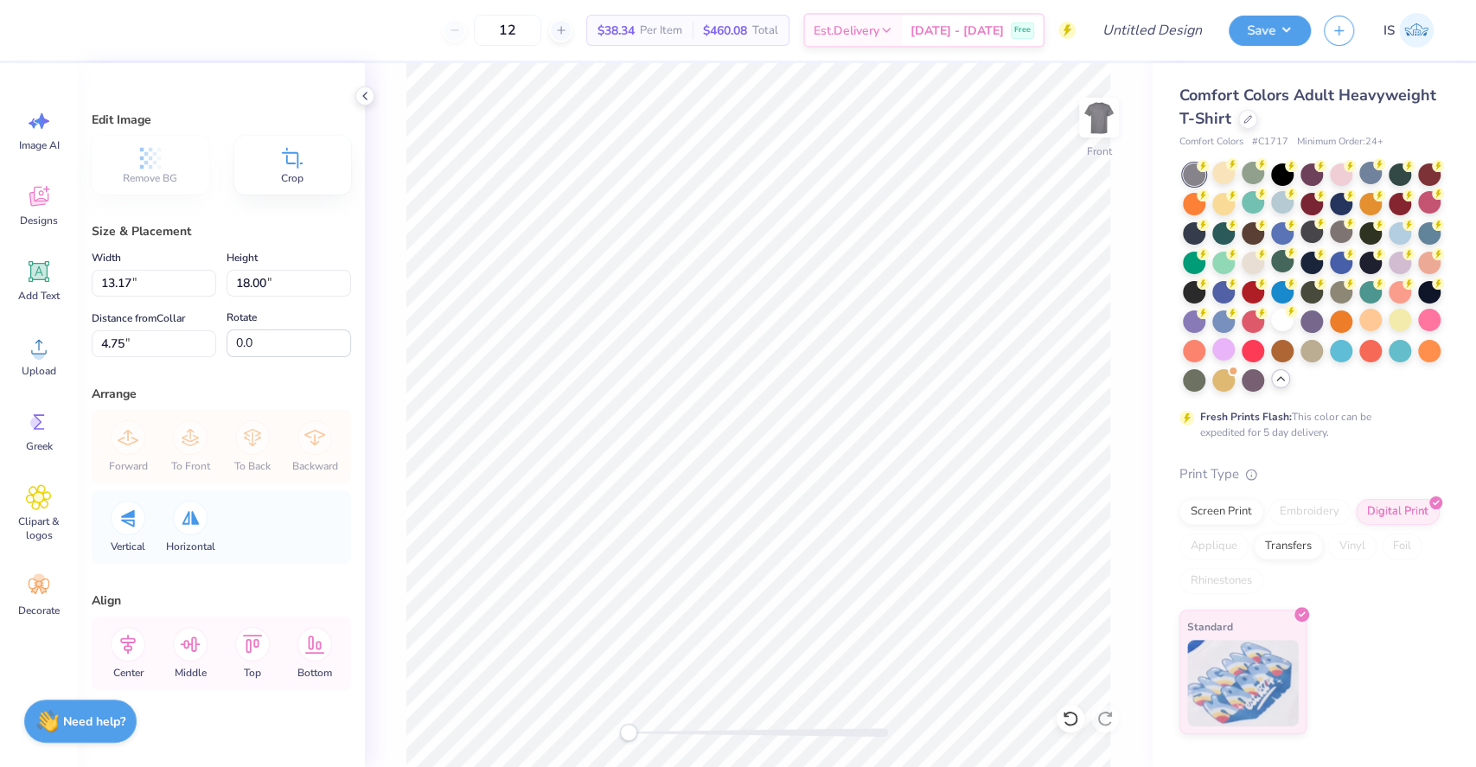
type input "12.27"
type input "16.78"
click at [1280, 176] on div at bounding box center [1282, 173] width 22 height 22
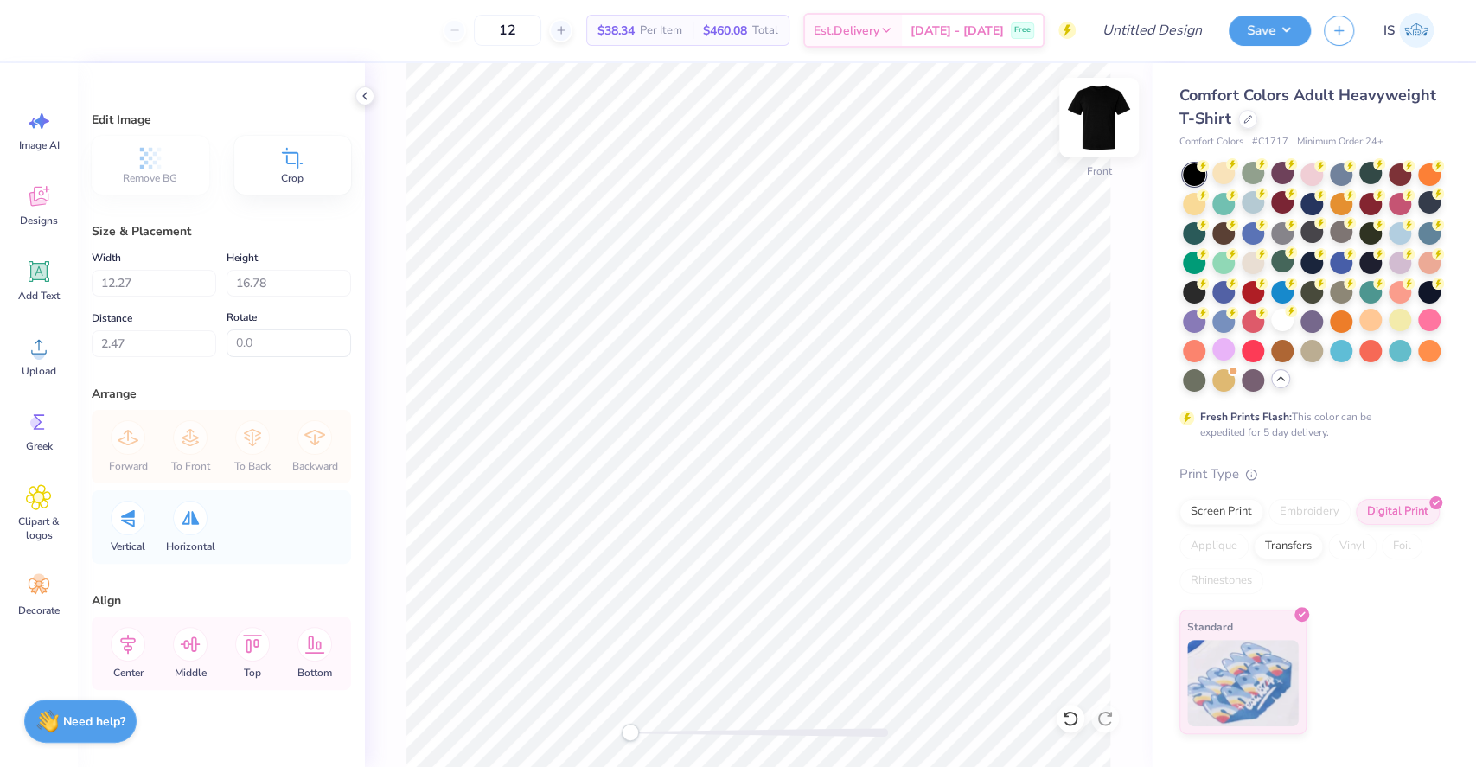
click at [1085, 140] on img at bounding box center [1098, 117] width 69 height 69
click at [1087, 140] on img at bounding box center [1098, 117] width 69 height 69
type input "3.00"
click at [48, 136] on div "Image AI" at bounding box center [39, 130] width 62 height 65
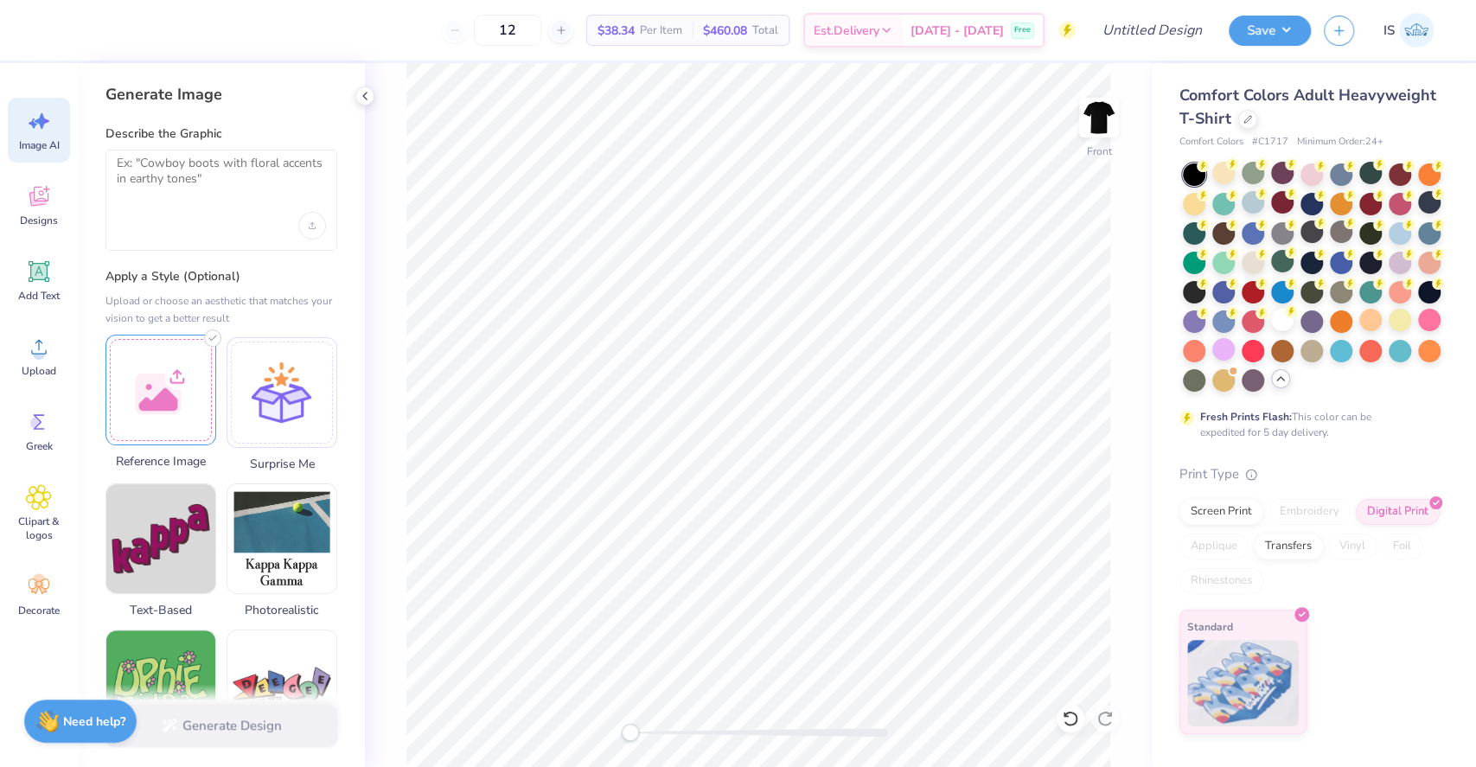
click at [183, 361] on div at bounding box center [160, 390] width 111 height 111
click at [241, 183] on textarea at bounding box center [221, 177] width 209 height 43
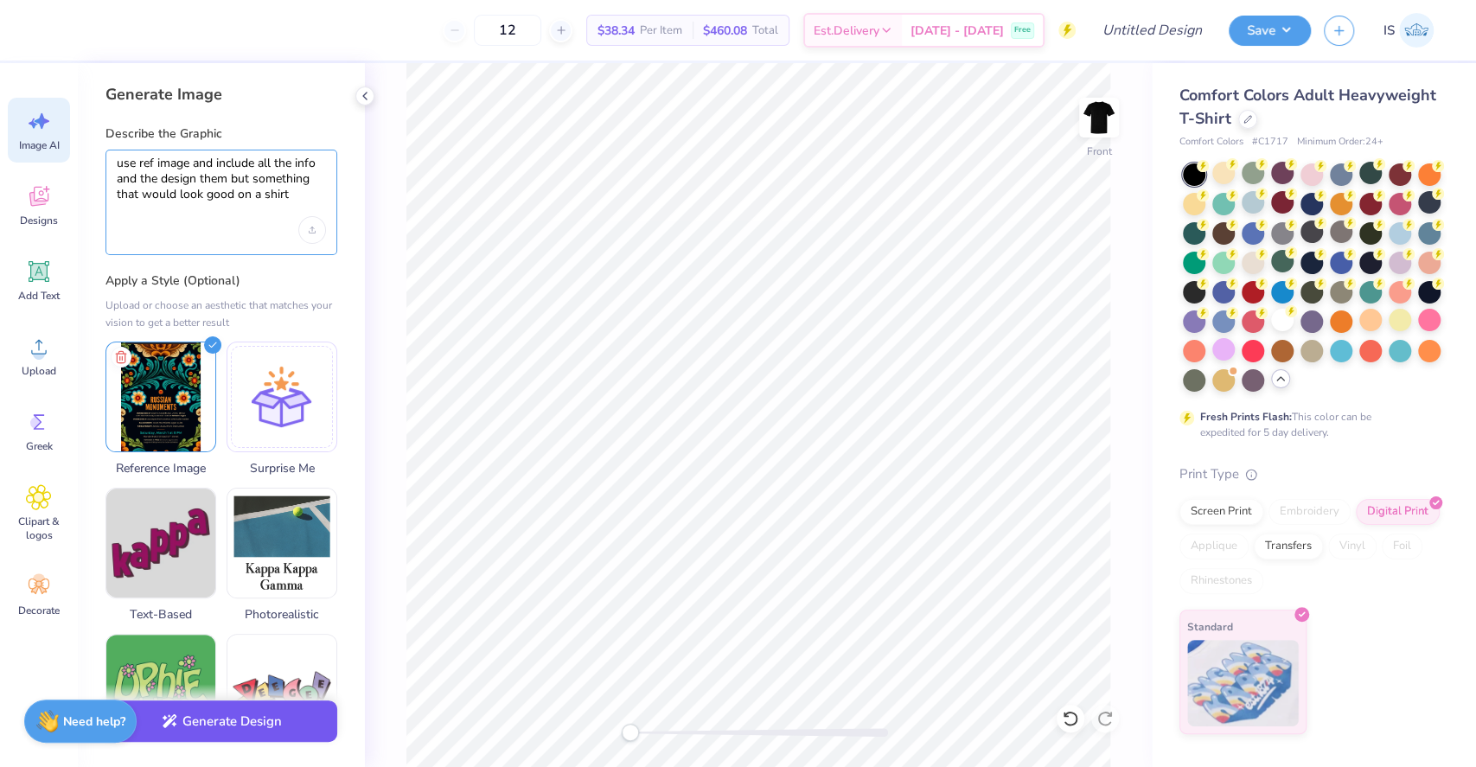
type textarea "use ref image and include all the info and the design them but something that w…"
click at [222, 717] on button "Generate Design" at bounding box center [221, 721] width 232 height 42
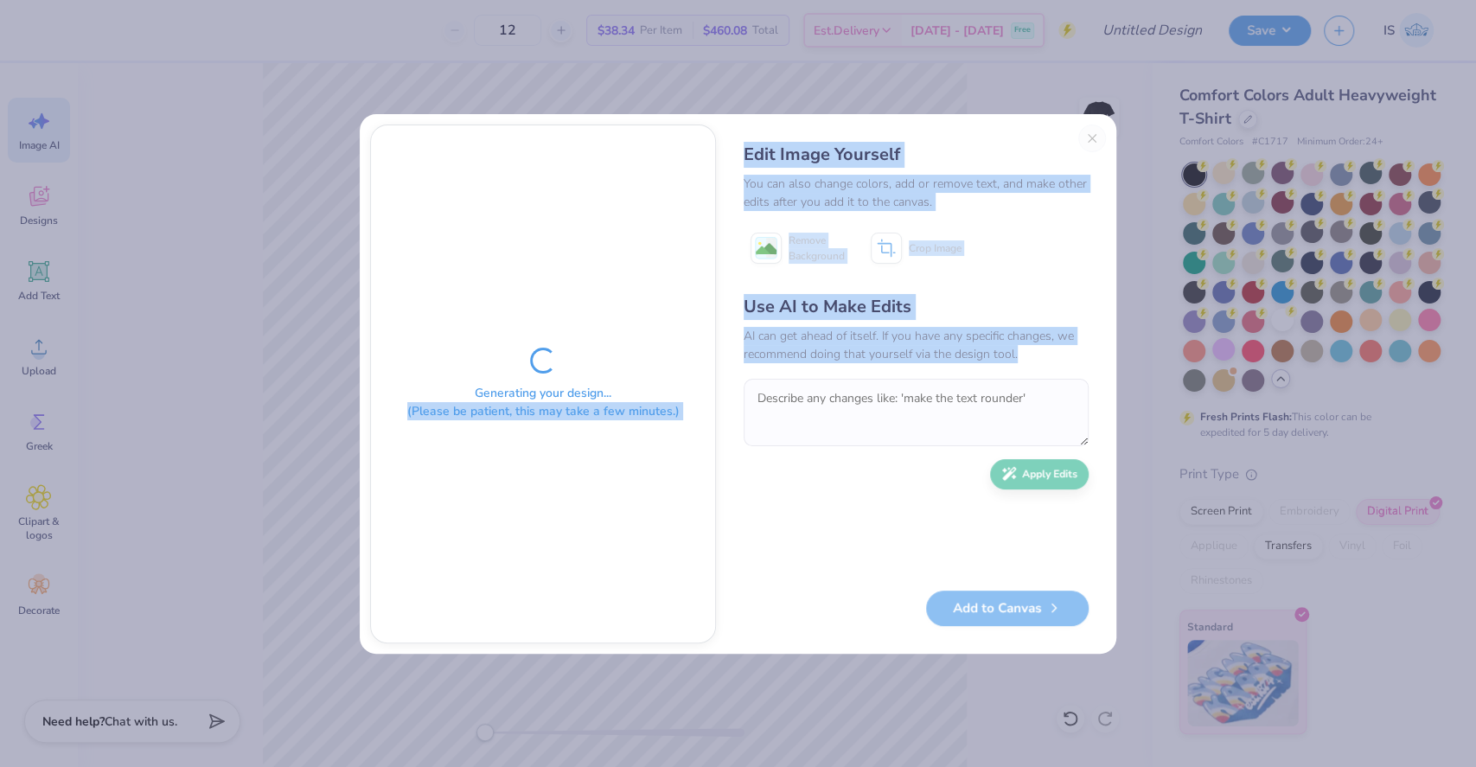
drag, startPoint x: 222, startPoint y: 717, endPoint x: 739, endPoint y: 476, distance: 570.2
click at [739, 476] on div "Generating your design... (Please be patient, this may take a few minutes.) Edi…" at bounding box center [738, 383] width 1476 height 767
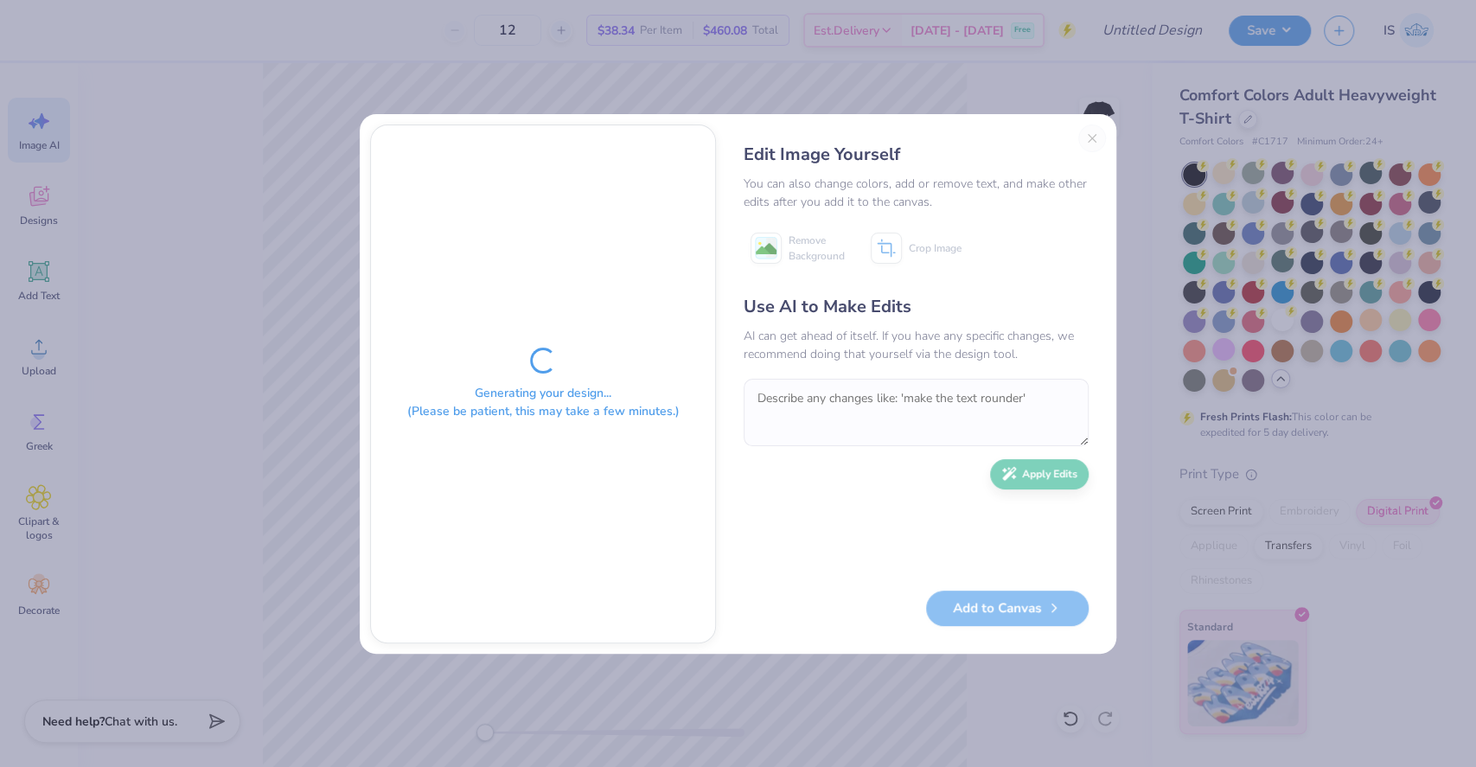
click at [766, 514] on div "Use AI to Make Edits AI can get ahead of itself. If you have any specific chang…" at bounding box center [916, 434] width 345 height 280
